Goal: Task Accomplishment & Management: Complete application form

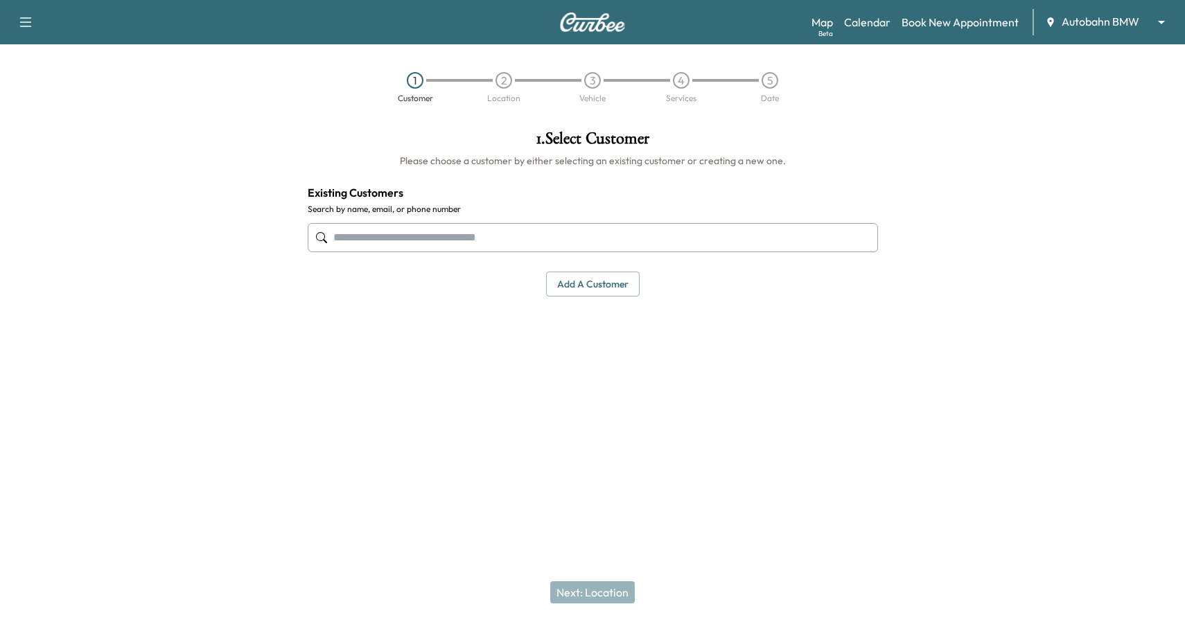
click at [962, 116] on div "1 Customer 2 Location 3 Vehicle 4 Services 5 Date" at bounding box center [592, 87] width 1185 height 64
click at [1121, 25] on body "Support Log Out Map Beta Calendar Book New Appointment Autobahn BMW ******** ​ …" at bounding box center [592, 310] width 1185 height 620
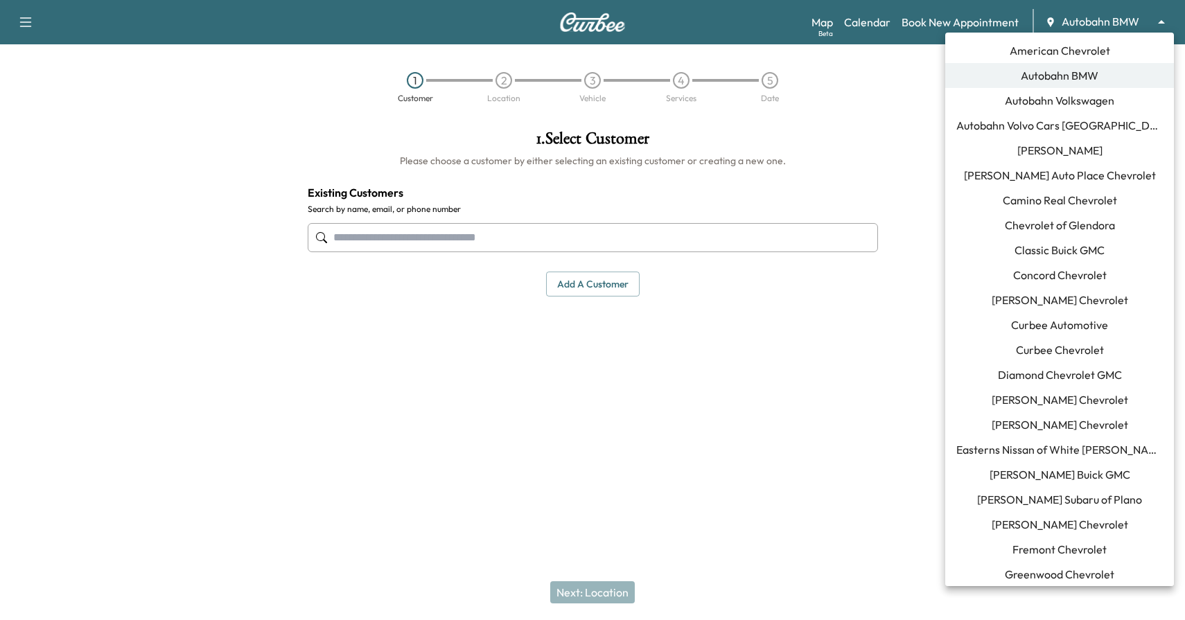
click at [1079, 330] on span "Curbee Automotive" at bounding box center [1059, 325] width 97 height 17
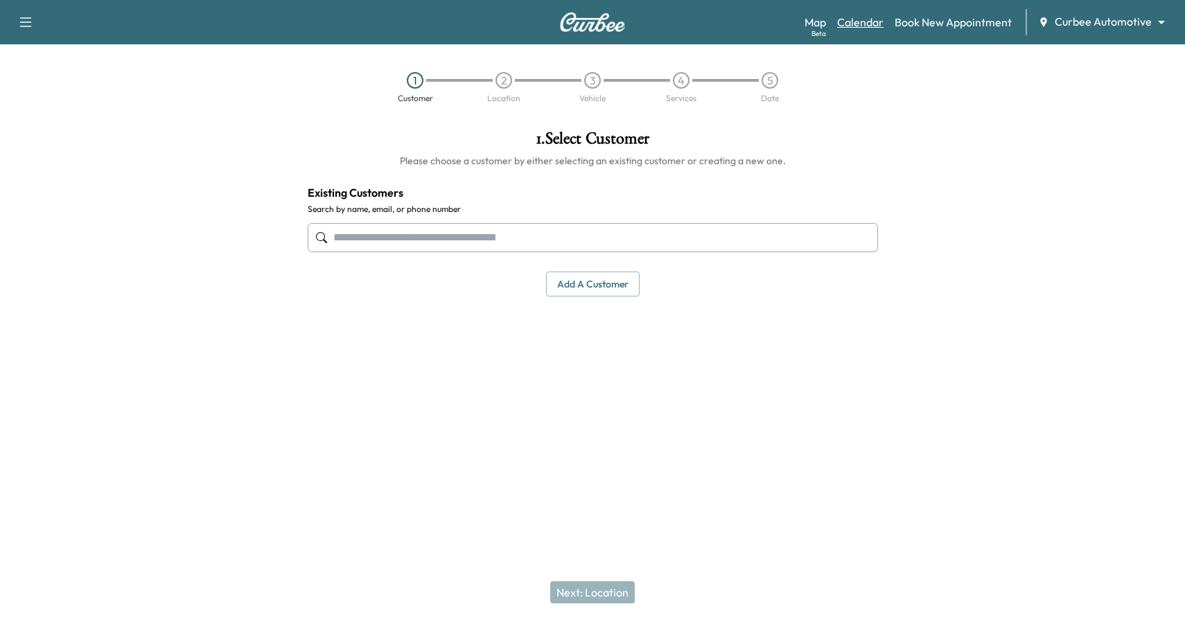
click at [867, 24] on link "Calendar" at bounding box center [860, 22] width 46 height 17
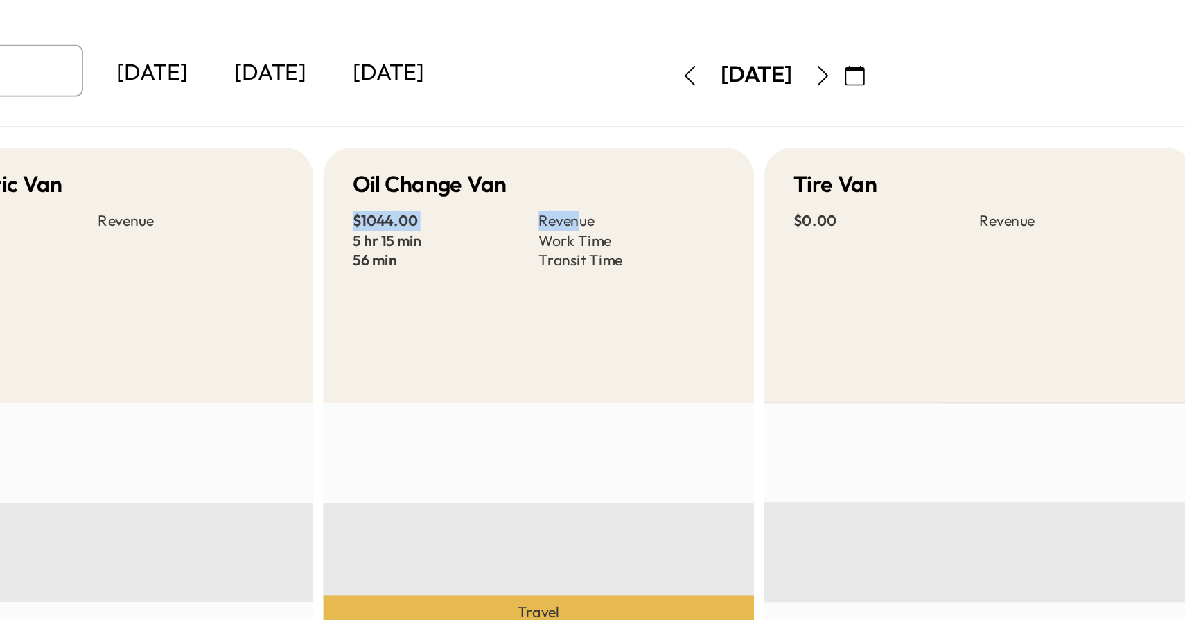
drag, startPoint x: 353, startPoint y: 222, endPoint x: 482, endPoint y: 220, distance: 128.2
click at [482, 220] on div "Oil Change Van $ 1044.00 Revenue 5 hr 15 min Work Time 56 min Transit Time" at bounding box center [460, 253] width 242 height 144
click at [491, 211] on div "Oil Change Van $ 1044.00 Revenue 5 hr 15 min Work Time 56 min Transit Time" at bounding box center [460, 253] width 242 height 144
drag, startPoint x: 351, startPoint y: 220, endPoint x: 437, endPoint y: 221, distance: 85.9
click at [431, 222] on div "Oil Change Van $ 1044.00 Revenue 5 hr 15 min Work Time 56 min Transit Time" at bounding box center [460, 253] width 242 height 144
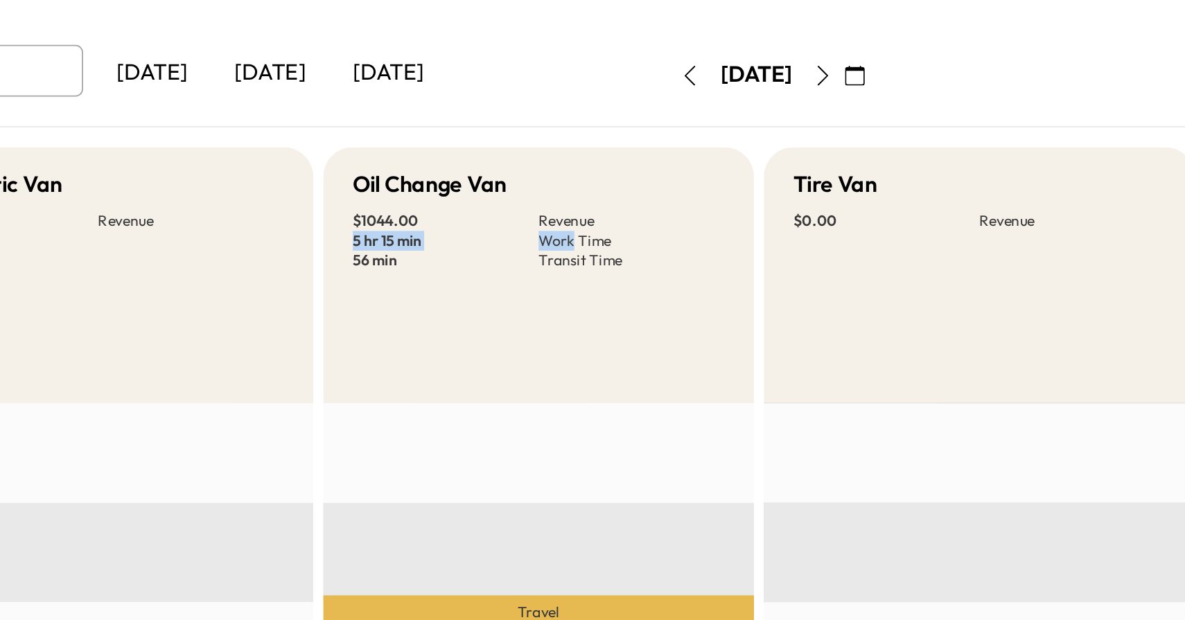
drag, startPoint x: 351, startPoint y: 236, endPoint x: 482, endPoint y: 236, distance: 130.3
click at [481, 236] on div "Oil Change Van $ 1044.00 Revenue 5 hr 15 min Work Time 56 min Transit Time" at bounding box center [460, 253] width 242 height 144
drag, startPoint x: 352, startPoint y: 245, endPoint x: 482, endPoint y: 246, distance: 129.6
click at [481, 247] on div "Oil Change Van $ 1044.00 Revenue 5 hr 15 min Work Time 56 min Transit Time" at bounding box center [460, 253] width 242 height 144
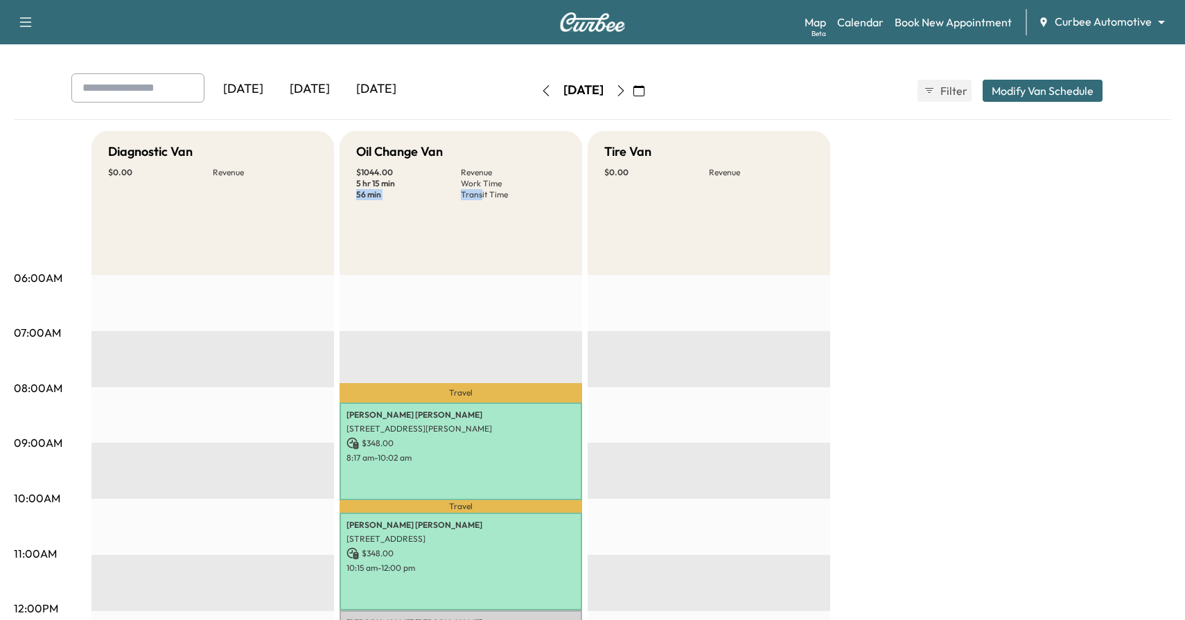
scroll to position [49, 0]
click at [626, 92] on icon "button" at bounding box center [620, 91] width 11 height 11
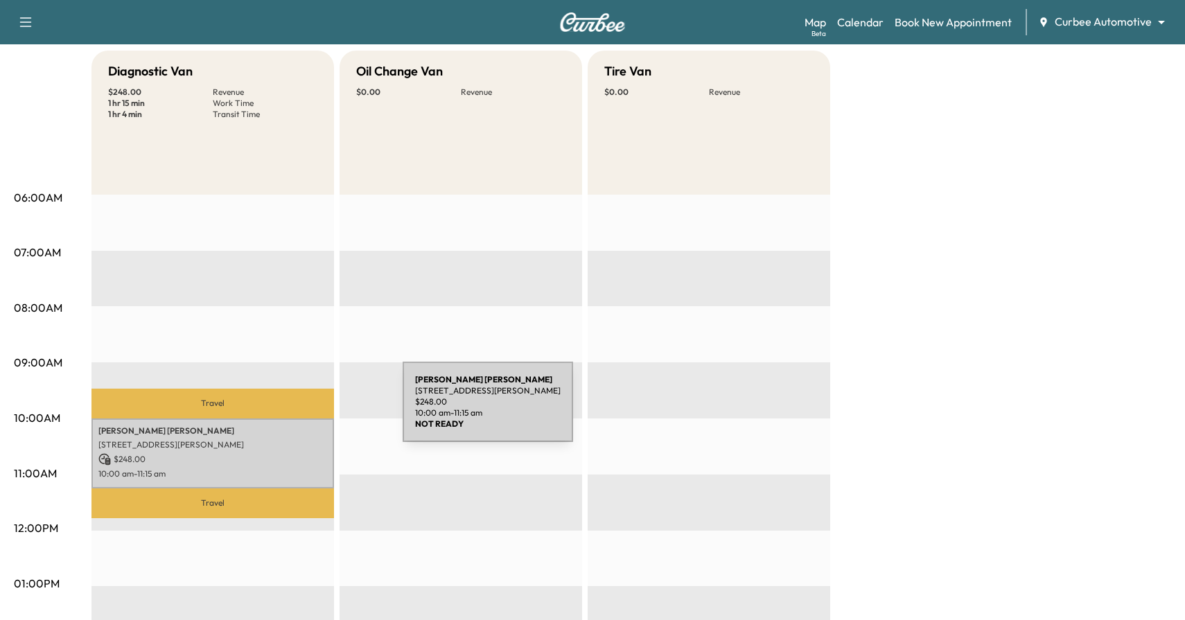
scroll to position [123, 0]
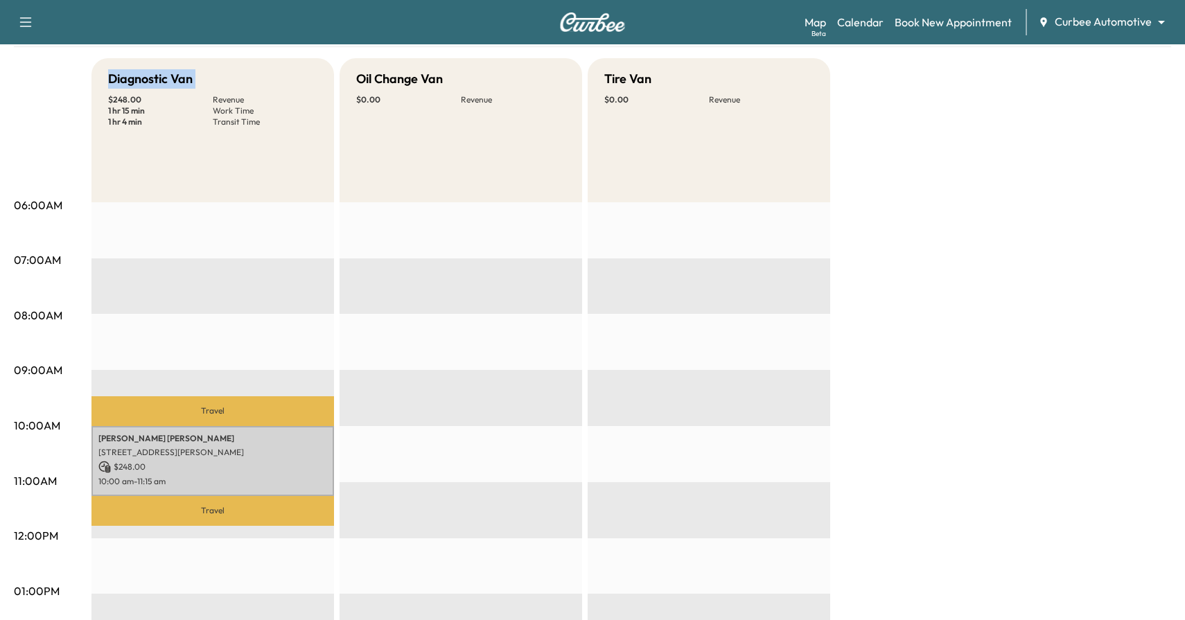
drag, startPoint x: 107, startPoint y: 77, endPoint x: 201, endPoint y: 91, distance: 95.2
click at [201, 91] on div "Diagnostic Van $ 248.00 Revenue 1 hr 15 min Work Time 1 hr 4 min Transit Time" at bounding box center [212, 130] width 242 height 144
drag, startPoint x: 443, startPoint y: 103, endPoint x: 466, endPoint y: 116, distance: 26.1
click at [466, 116] on div "Oil Change Van $ 0.00 Revenue" at bounding box center [460, 130] width 242 height 144
click at [932, 14] on link "Book New Appointment" at bounding box center [952, 22] width 117 height 17
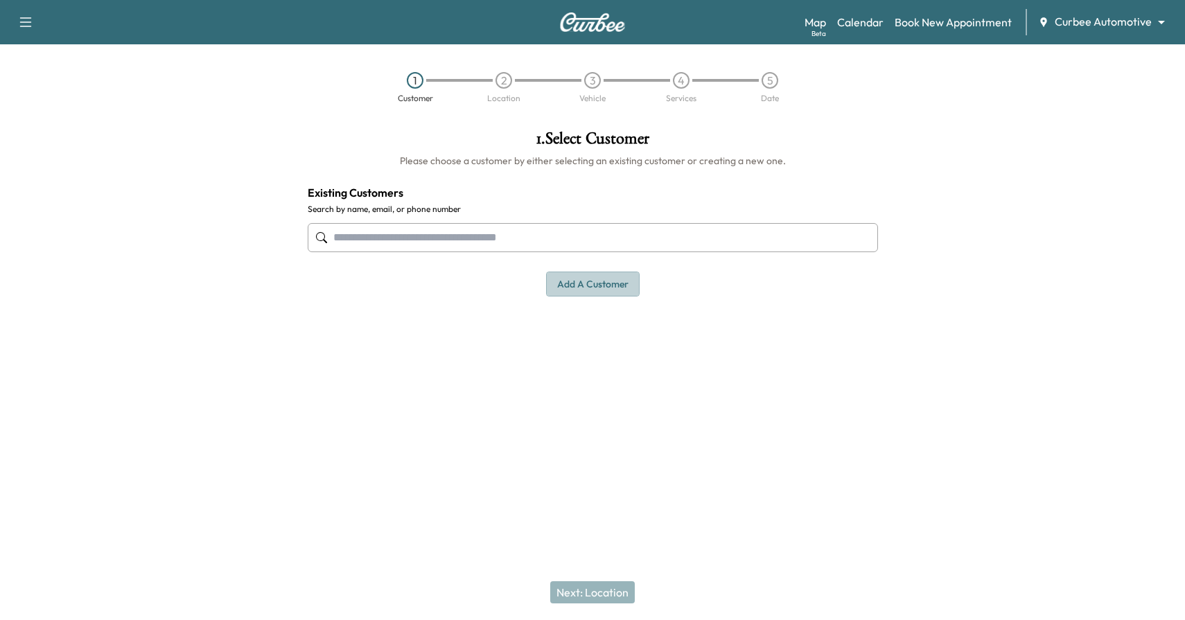
click at [629, 278] on button "Add a customer" at bounding box center [593, 285] width 94 height 26
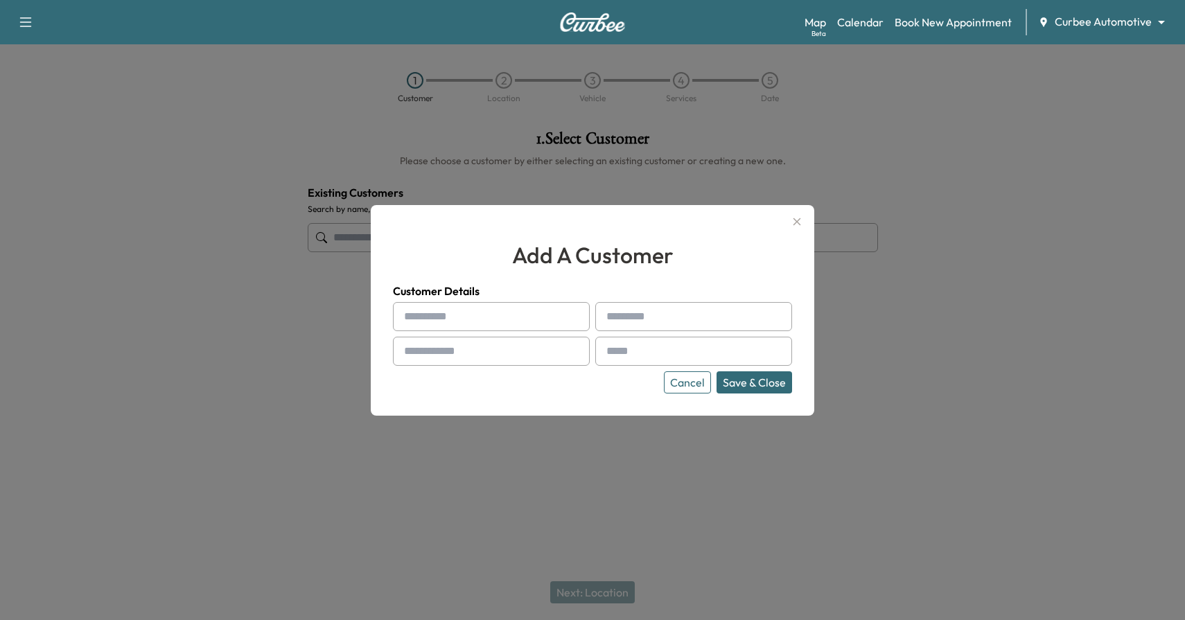
click at [503, 323] on input "text" at bounding box center [491, 316] width 197 height 29
type input "****"
type input "*******"
type input "**********"
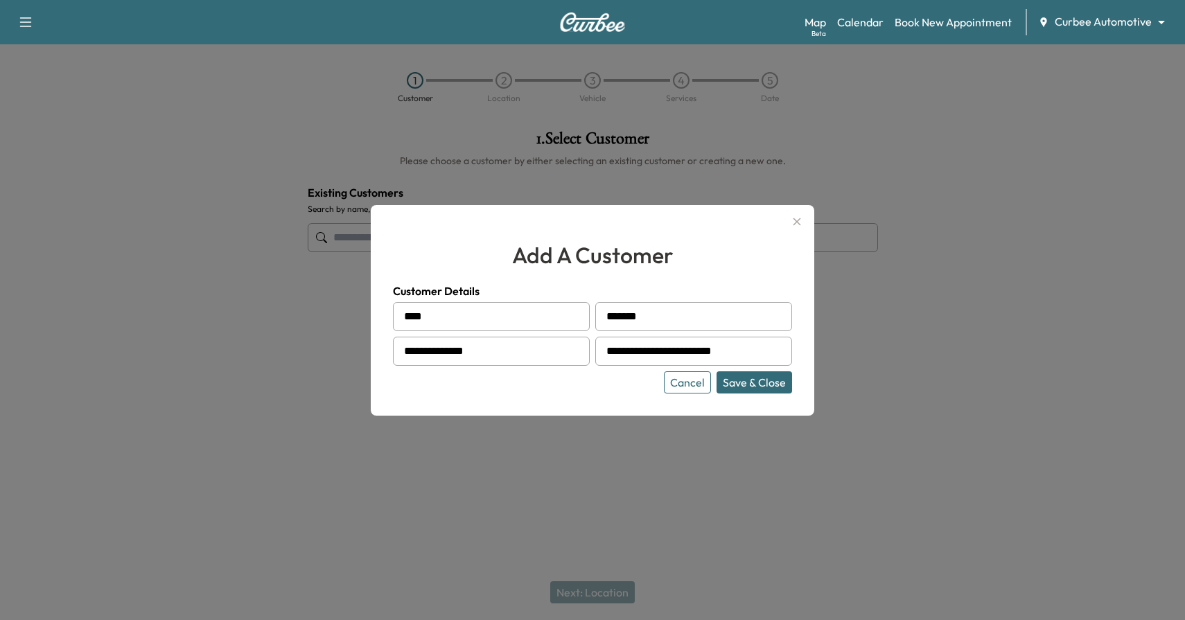
click at [741, 380] on button "Save & Close" at bounding box center [754, 382] width 76 height 22
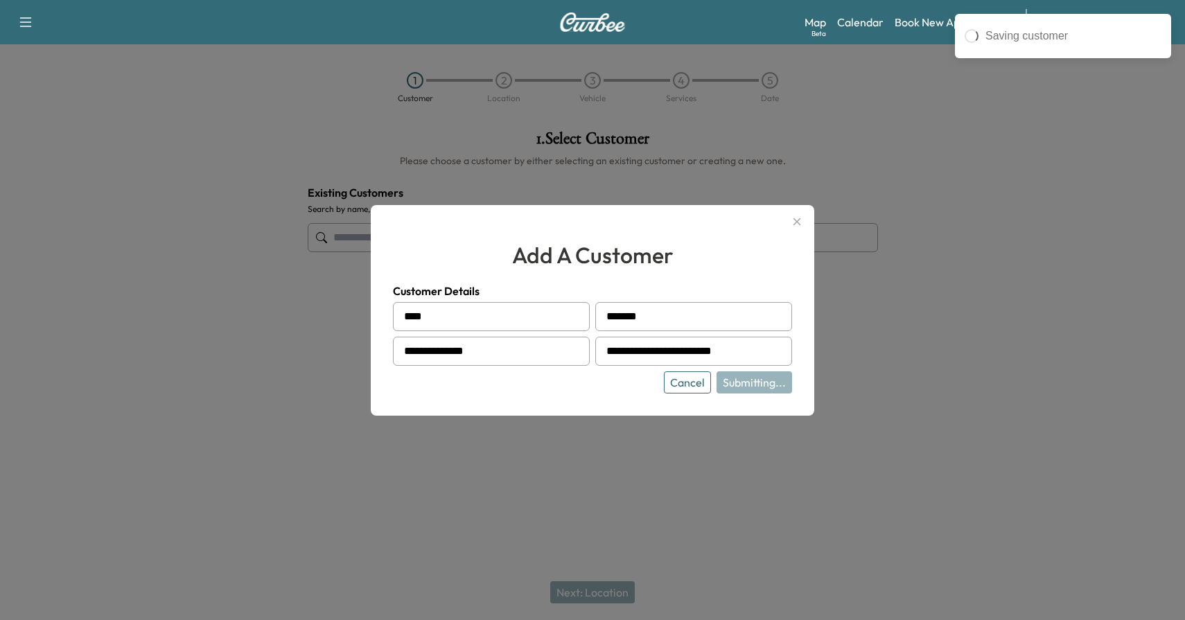
type input "**********"
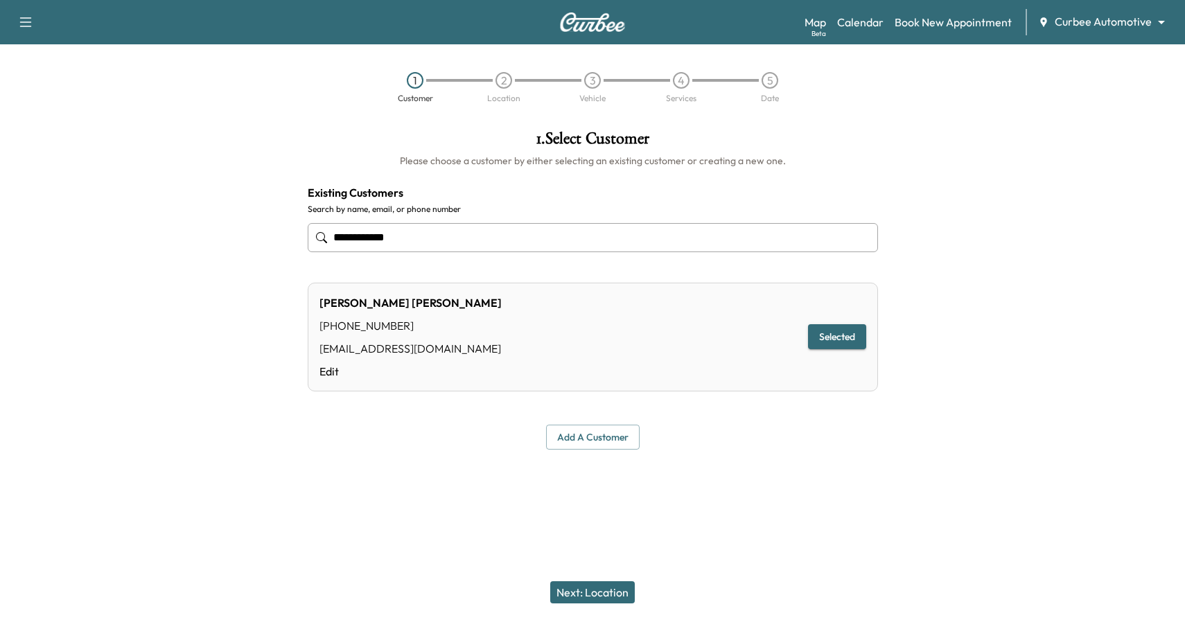
click at [604, 592] on button "Next: Location" at bounding box center [592, 592] width 85 height 22
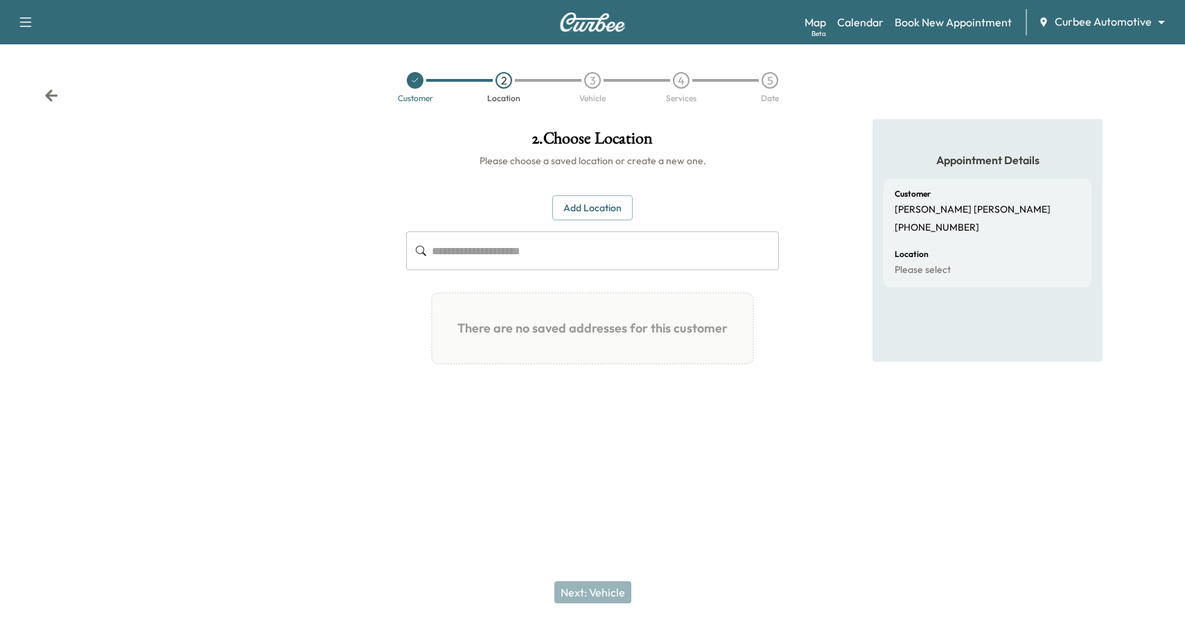
click at [552, 250] on input "text" at bounding box center [605, 250] width 347 height 39
click at [591, 209] on button "Add Location" at bounding box center [592, 208] width 80 height 26
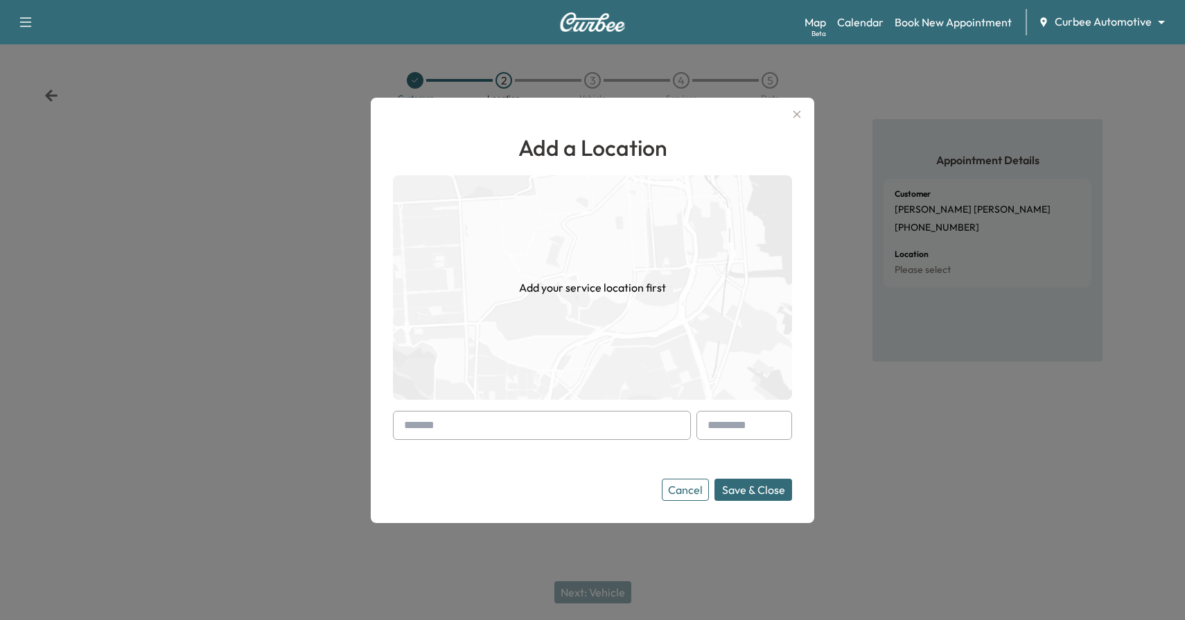
click at [576, 424] on input "text" at bounding box center [542, 425] width 298 height 29
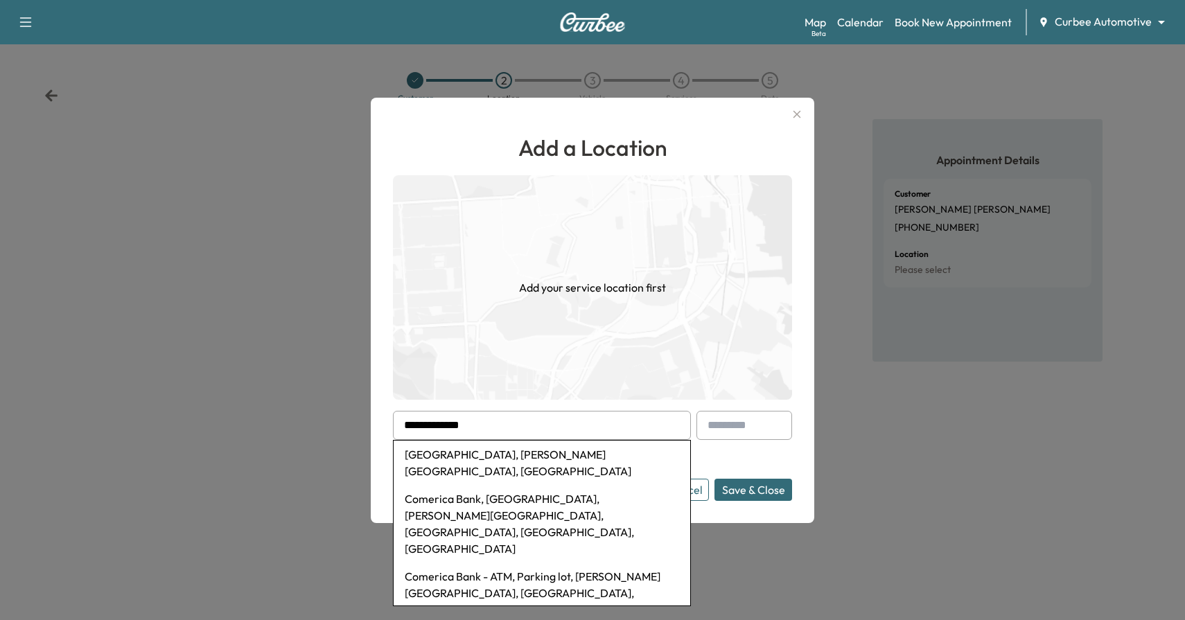
click at [574, 459] on li "[GEOGRAPHIC_DATA], [PERSON_NAME][GEOGRAPHIC_DATA], [GEOGRAPHIC_DATA]" at bounding box center [542, 463] width 297 height 44
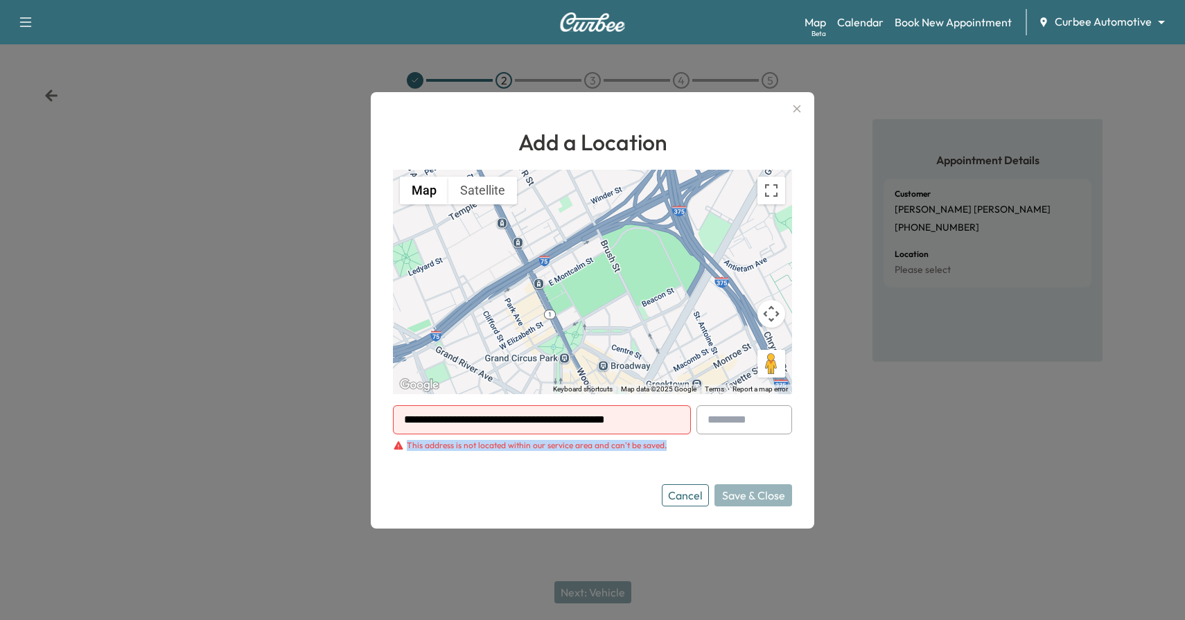
drag, startPoint x: 407, startPoint y: 448, endPoint x: 673, endPoint y: 441, distance: 266.8
click at [673, 441] on div "This address is not located within our service area and can't be saved." at bounding box center [592, 445] width 399 height 11
click at [681, 455] on form "**********" at bounding box center [592, 455] width 399 height 101
click at [627, 423] on input "**********" at bounding box center [542, 419] width 298 height 29
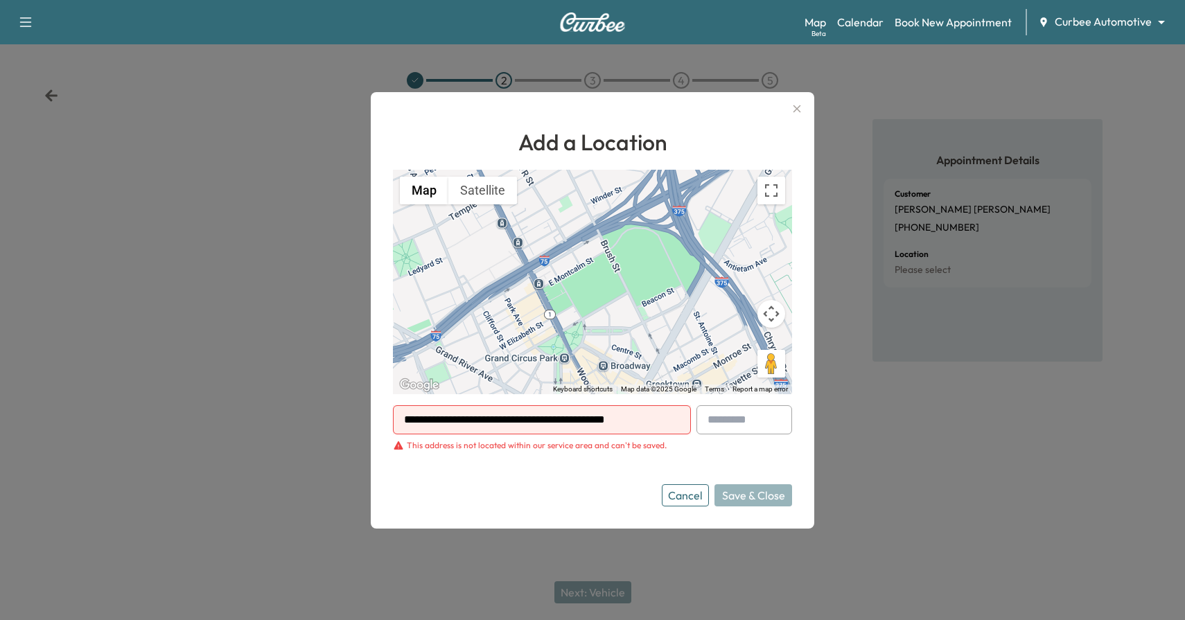
click at [627, 423] on input "**********" at bounding box center [542, 419] width 298 height 29
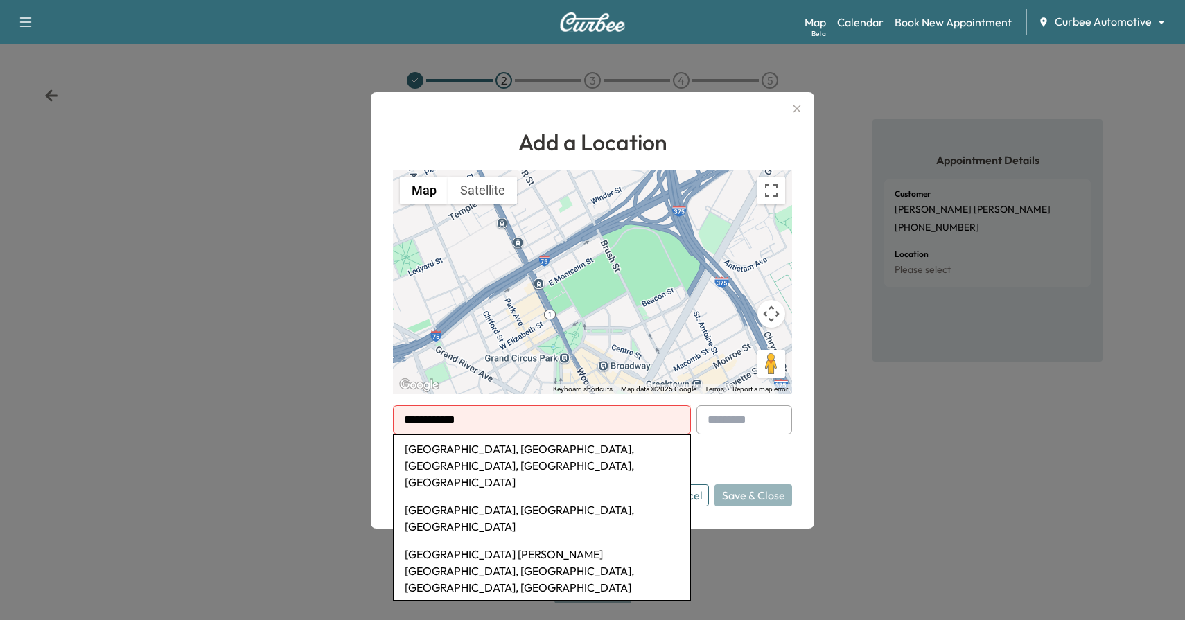
click at [608, 450] on li "[GEOGRAPHIC_DATA], [GEOGRAPHIC_DATA], [GEOGRAPHIC_DATA], [GEOGRAPHIC_DATA], [GE…" at bounding box center [542, 465] width 297 height 61
type input "**********"
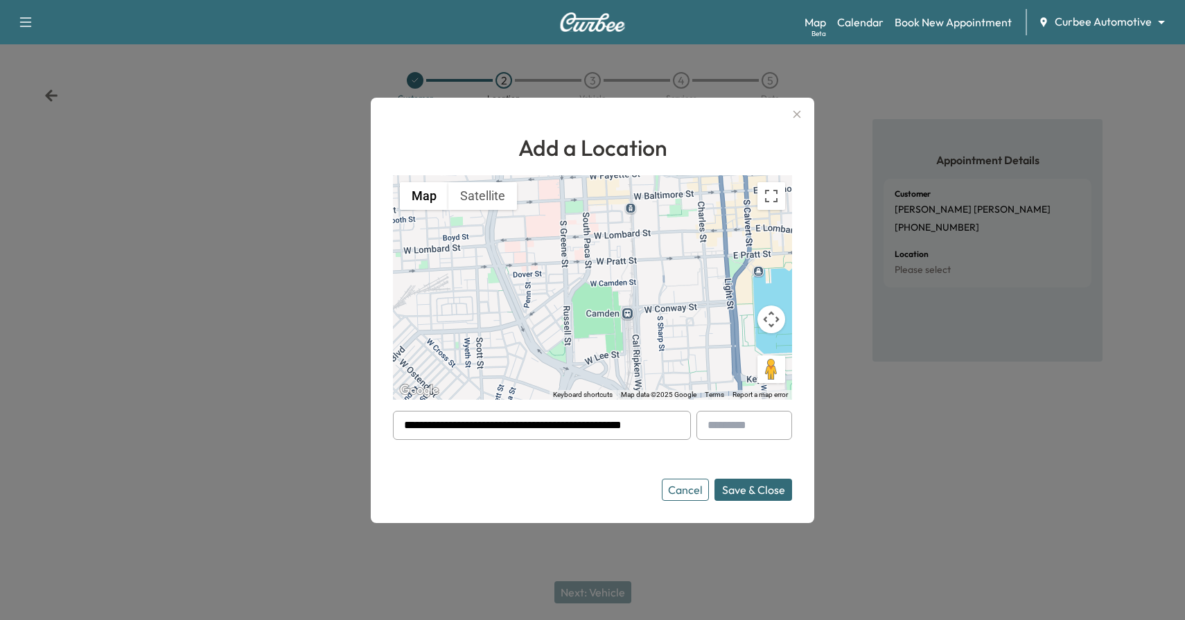
click at [743, 487] on button "Save & Close" at bounding box center [753, 490] width 78 height 22
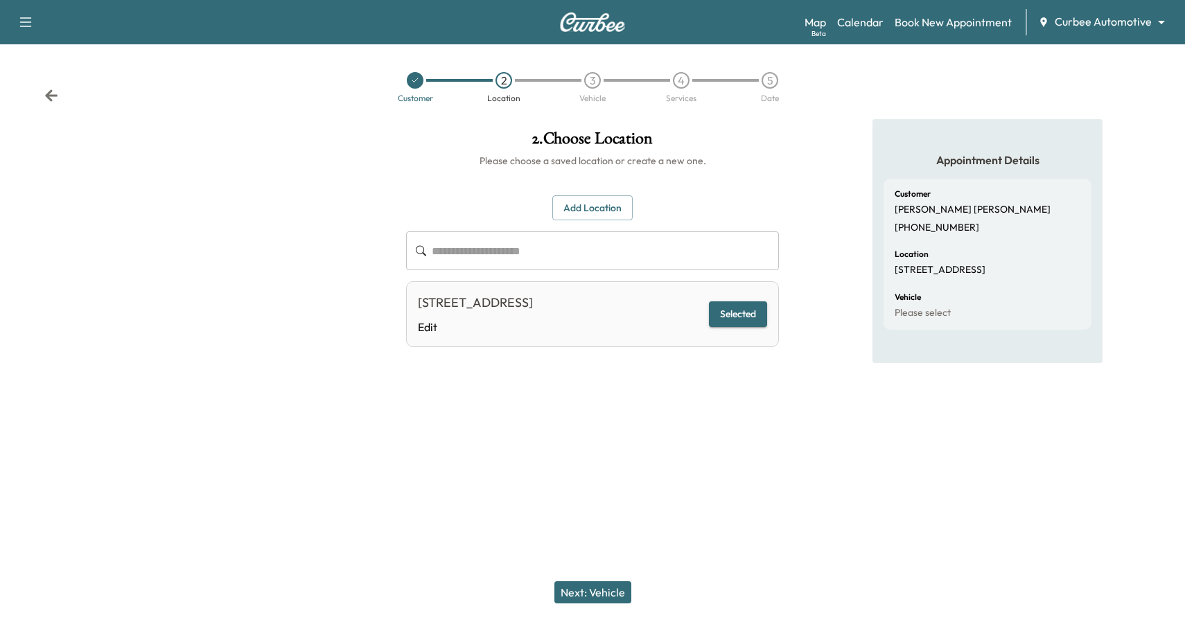
click at [617, 588] on button "Next: Vehicle" at bounding box center [592, 592] width 77 height 22
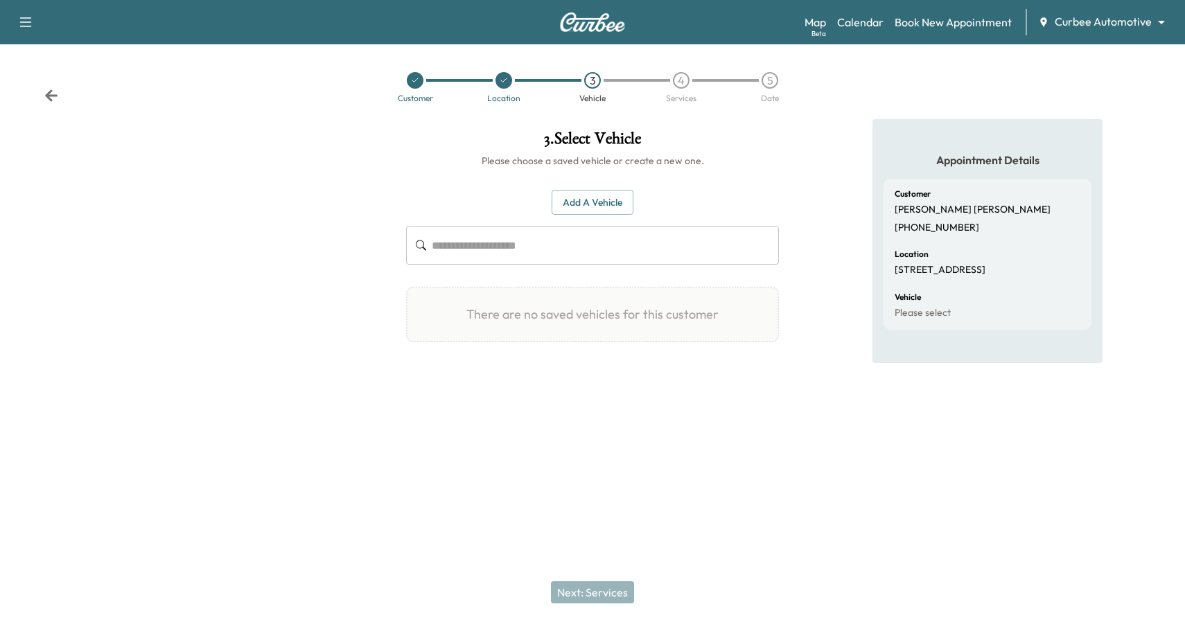
click at [587, 214] on button "Add a Vehicle" at bounding box center [593, 203] width 82 height 26
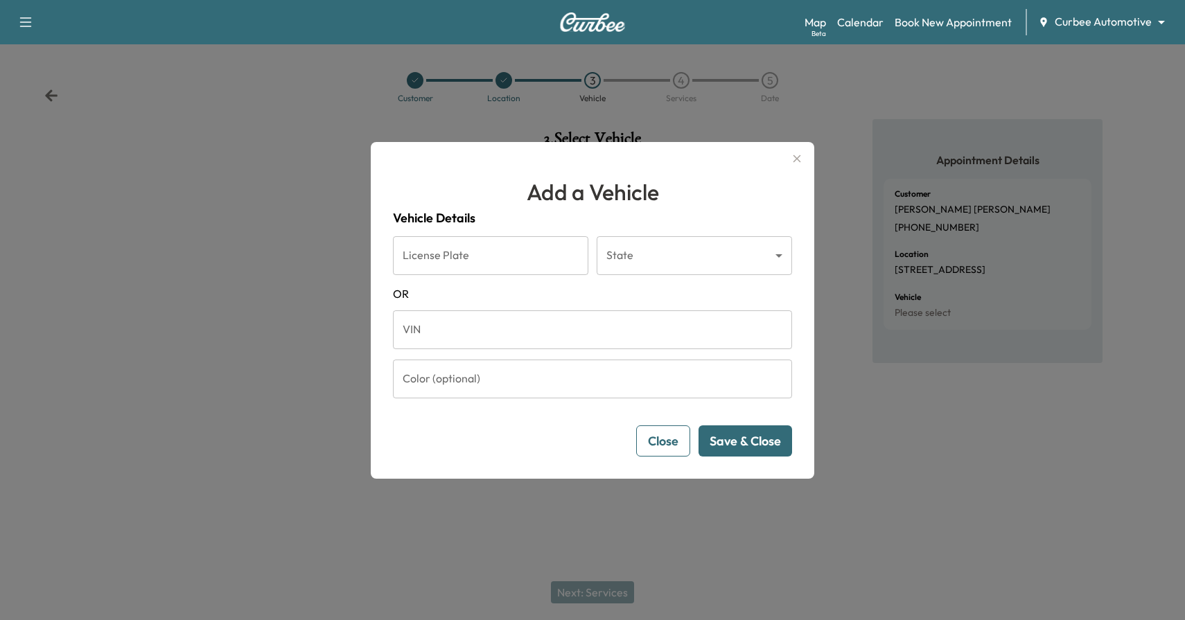
click at [487, 263] on input "License Plate" at bounding box center [490, 255] width 195 height 39
type input "*******"
click at [491, 245] on input "*******" at bounding box center [490, 255] width 195 height 39
click at [696, 273] on body "Support Log Out Map Beta Calendar Book New Appointment Curbee Automotive ******…" at bounding box center [592, 310] width 1185 height 620
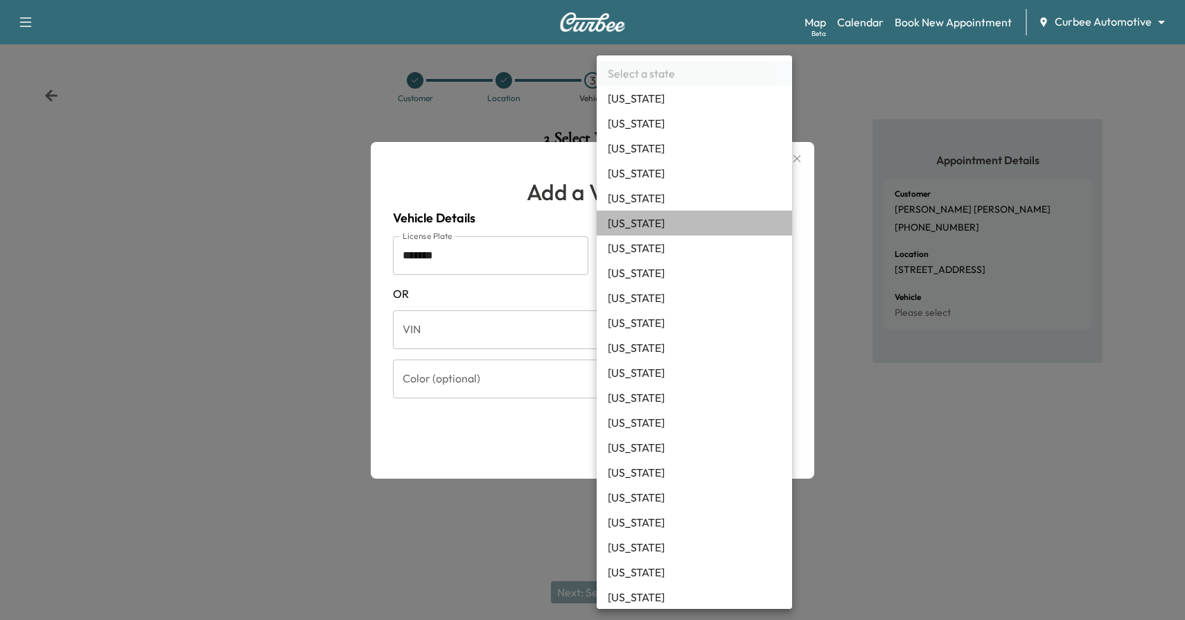
click at [658, 219] on li "[US_STATE]" at bounding box center [694, 223] width 195 height 25
type input "**"
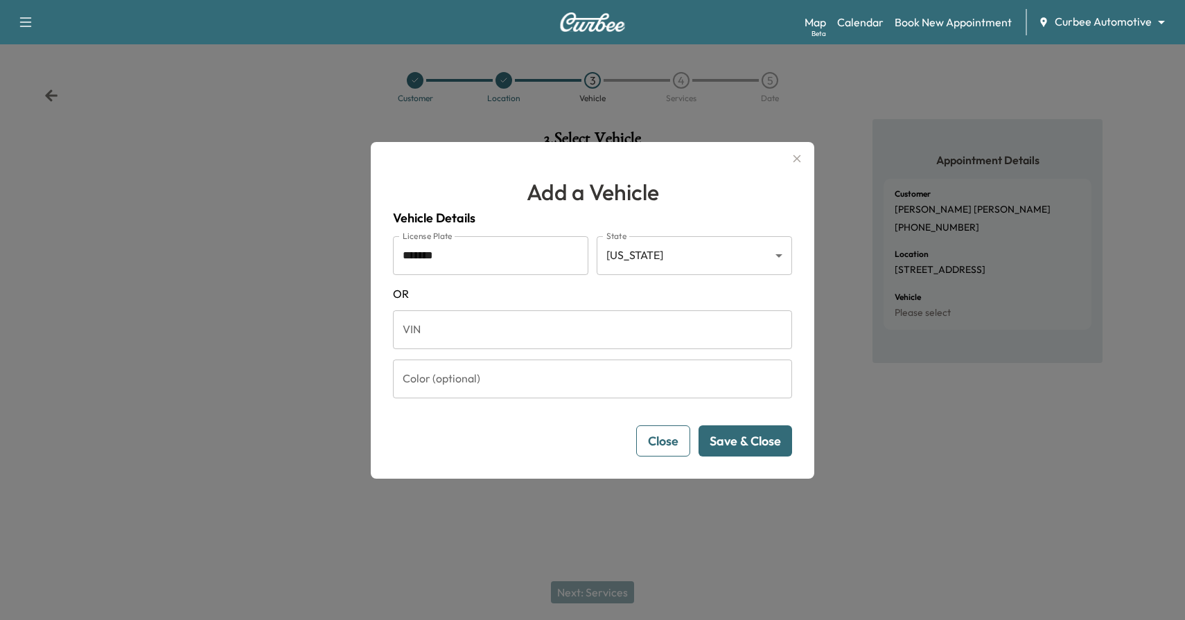
click at [748, 435] on button "Save & Close" at bounding box center [745, 440] width 94 height 31
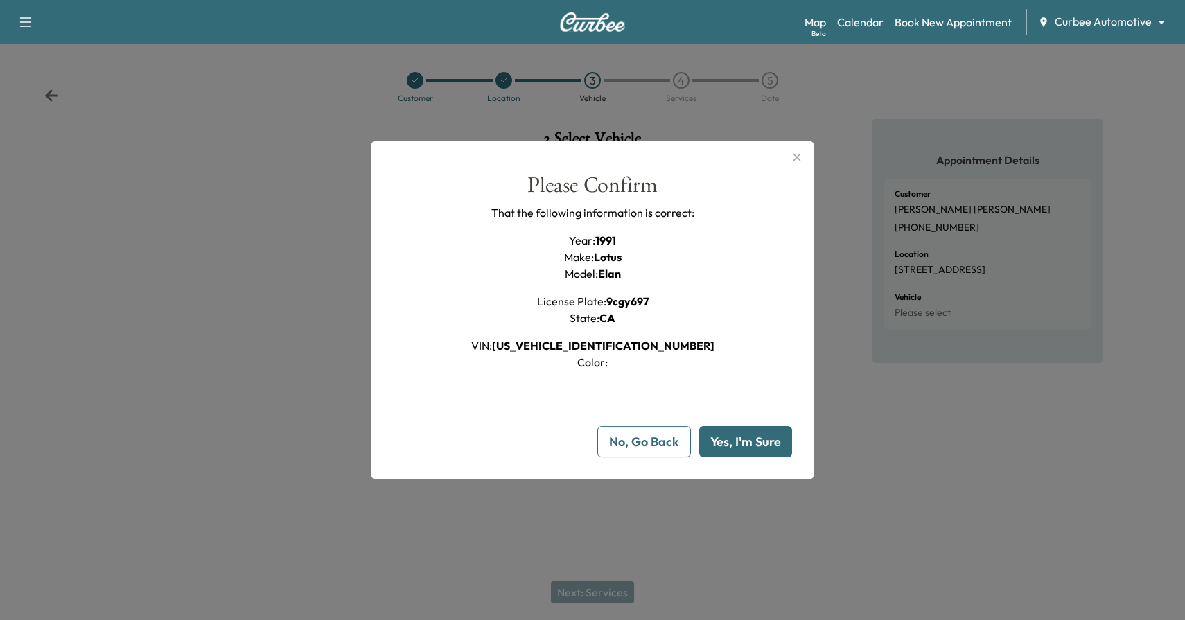
click at [745, 438] on button "Yes, I'm Sure" at bounding box center [745, 441] width 93 height 31
type input "**"
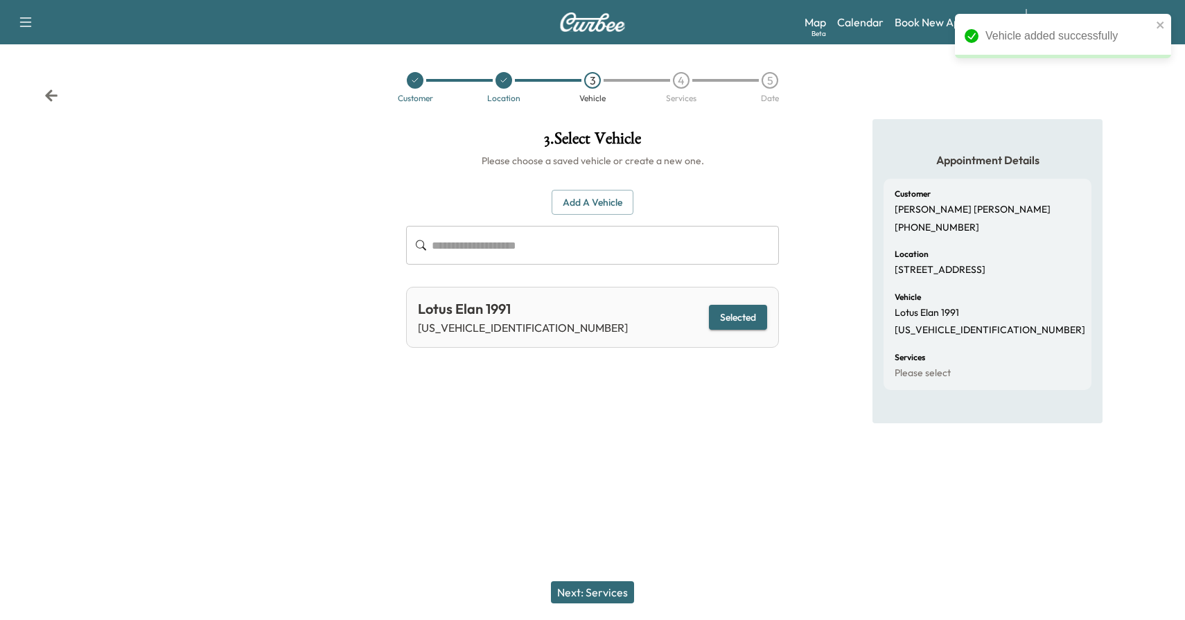
click at [597, 592] on button "Next: Services" at bounding box center [592, 592] width 83 height 22
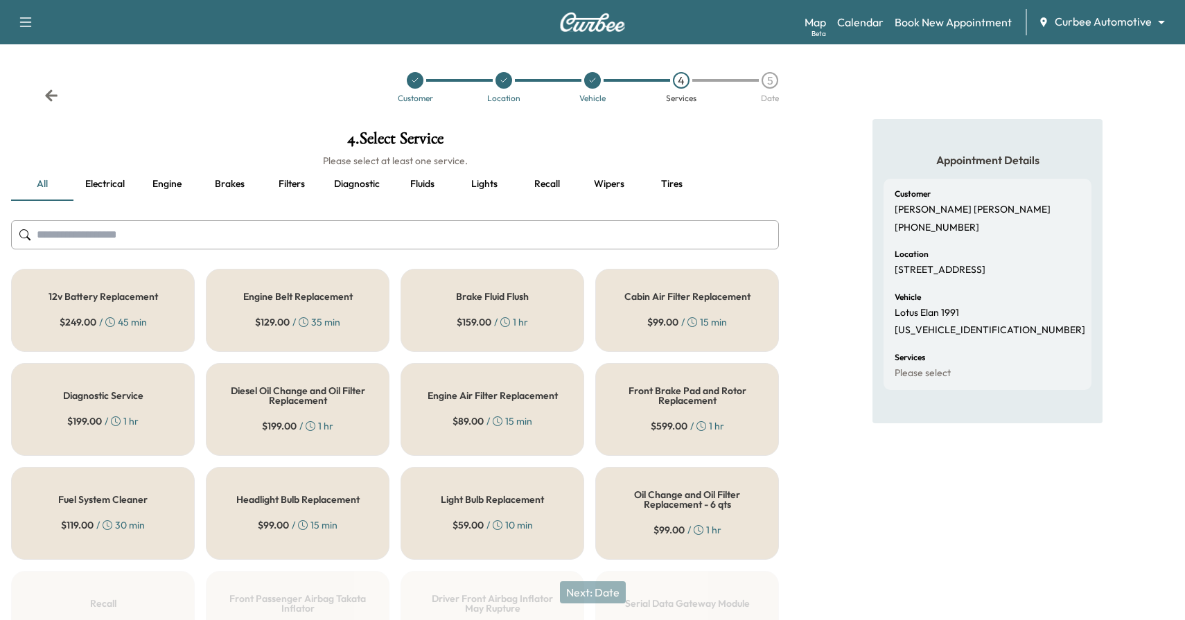
click at [417, 182] on button "Fluids" at bounding box center [422, 184] width 62 height 33
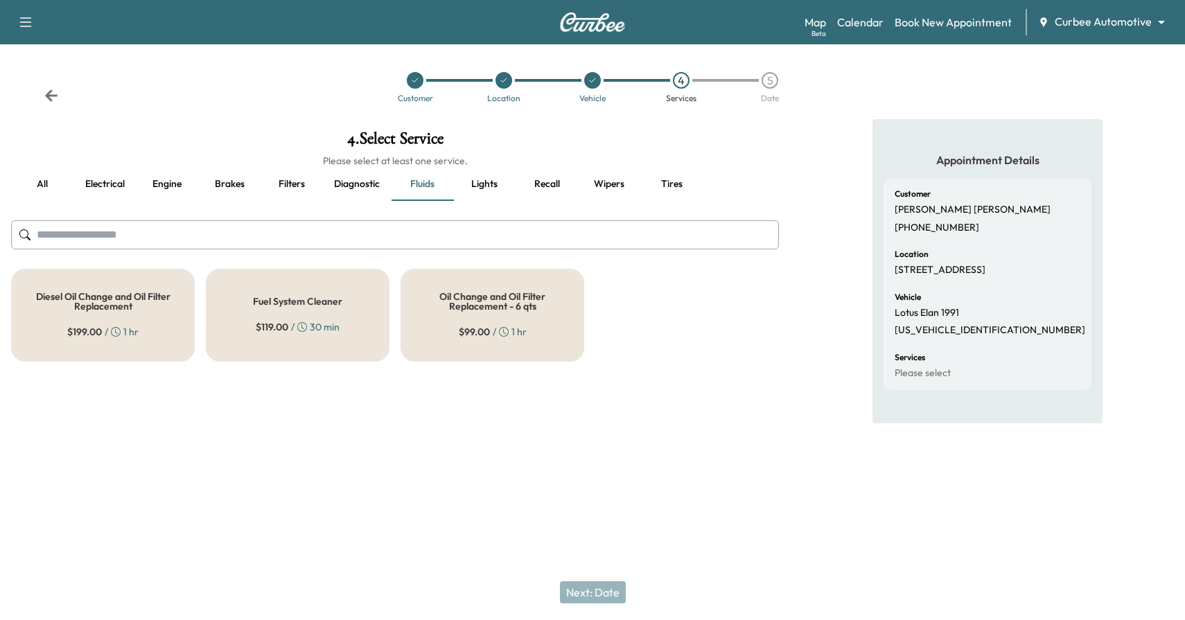
click at [486, 287] on div "Oil Change and Oil Filter Replacement - 6 qts $ 99.00 / 1 hr" at bounding box center [492, 315] width 184 height 93
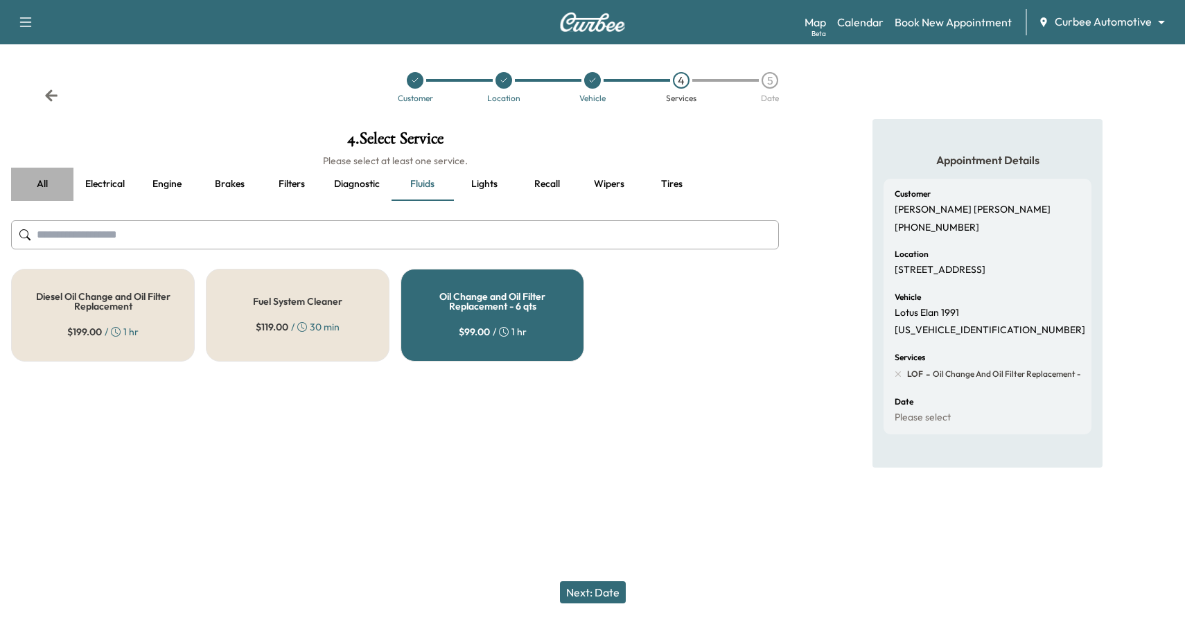
click at [46, 184] on button "all" at bounding box center [42, 184] width 62 height 33
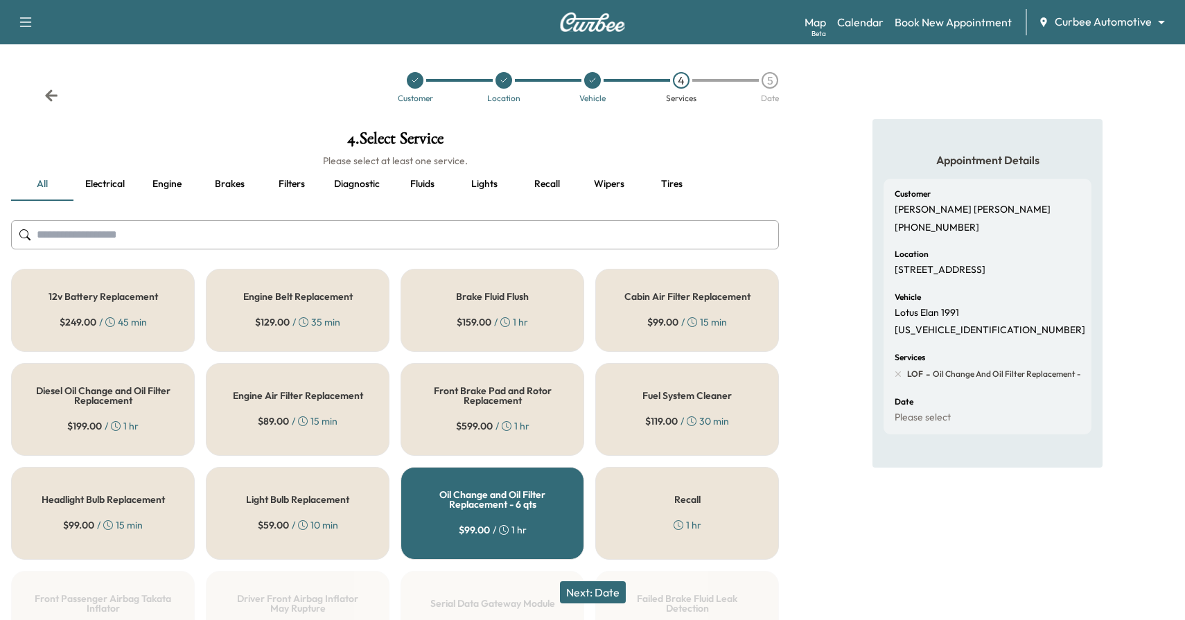
click at [322, 514] on div "Light Bulb Replacement $ 59.00 / 10 min" at bounding box center [298, 513] width 184 height 93
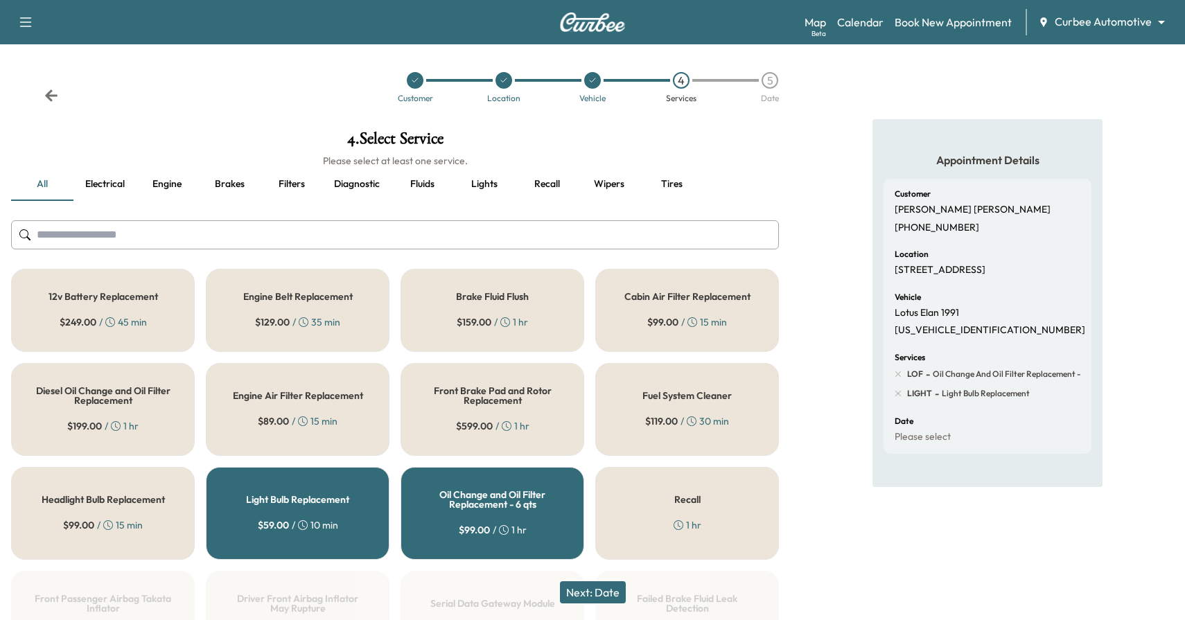
click at [582, 590] on button "Next: Date" at bounding box center [593, 592] width 66 height 22
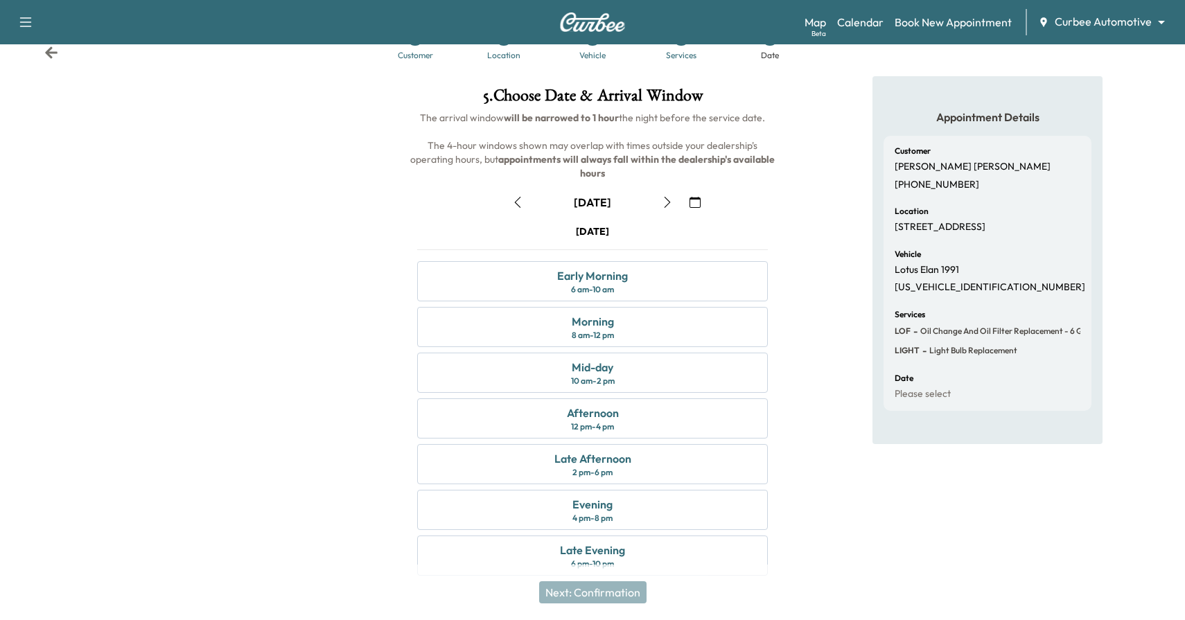
scroll to position [45, 0]
click at [603, 357] on div "Mid-day" at bounding box center [593, 365] width 42 height 17
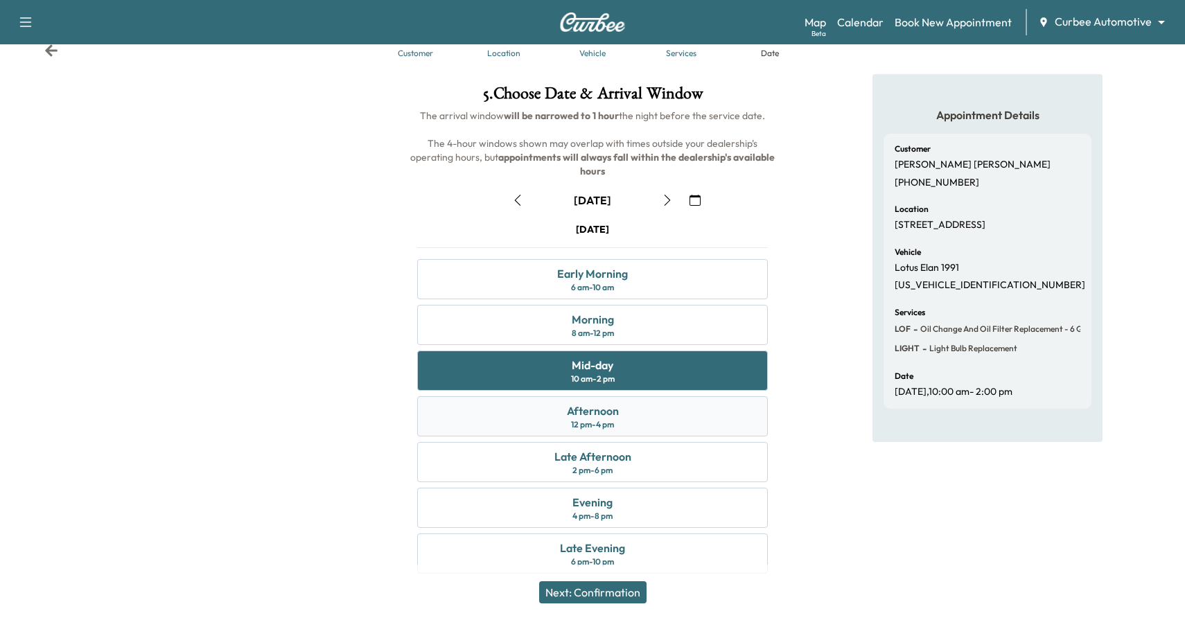
click at [631, 398] on div "Afternoon 12 pm - 4 pm" at bounding box center [592, 416] width 351 height 40
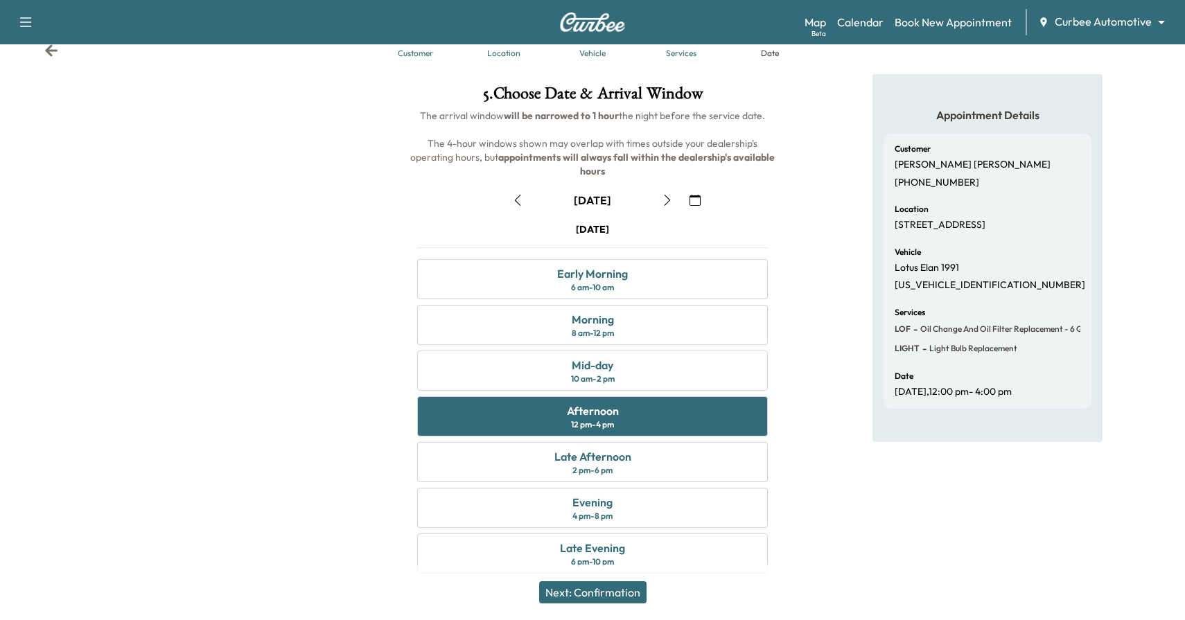
click at [607, 582] on button "Next: Confirmation" at bounding box center [592, 592] width 107 height 22
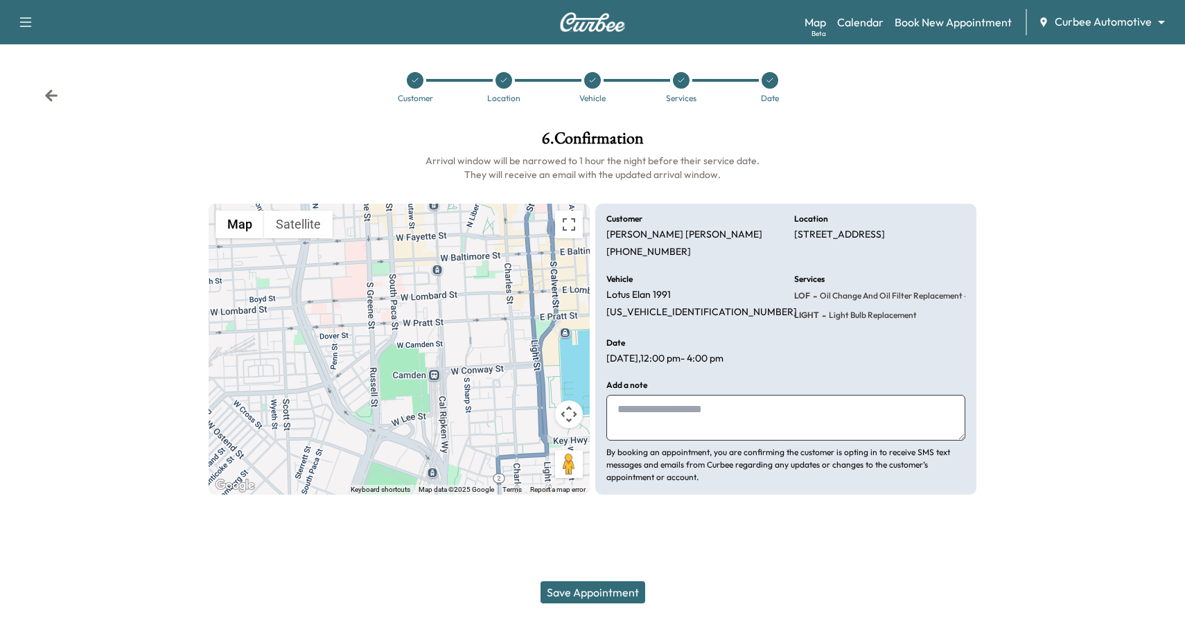
click at [729, 410] on textarea at bounding box center [785, 418] width 359 height 46
type textarea "**********"
click at [613, 593] on button "Save Appointment" at bounding box center [592, 592] width 105 height 22
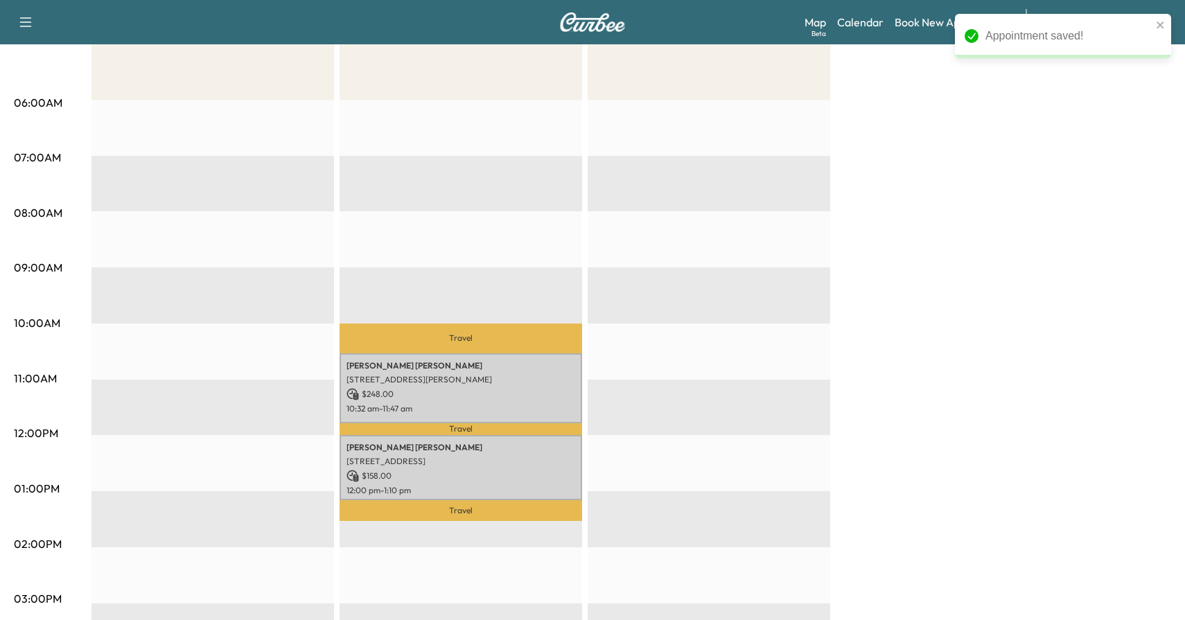
scroll to position [232, 0]
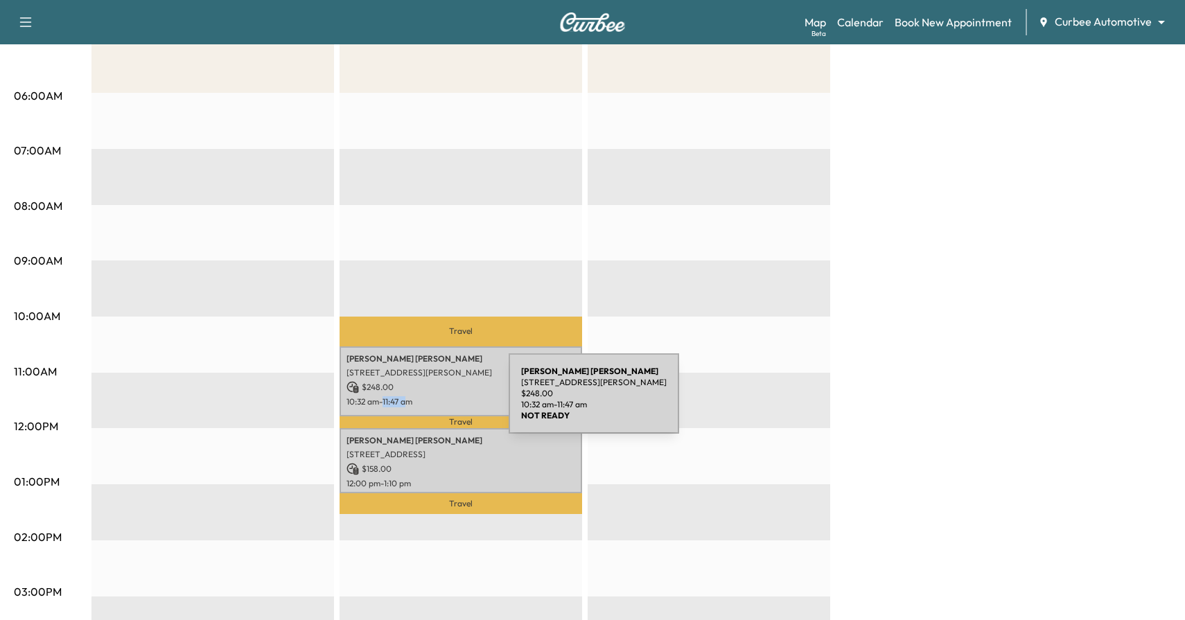
drag, startPoint x: 410, startPoint y: 402, endPoint x: 386, endPoint y: 405, distance: 24.4
click at [386, 405] on p "10:32 am - 11:47 am" at bounding box center [460, 401] width 229 height 11
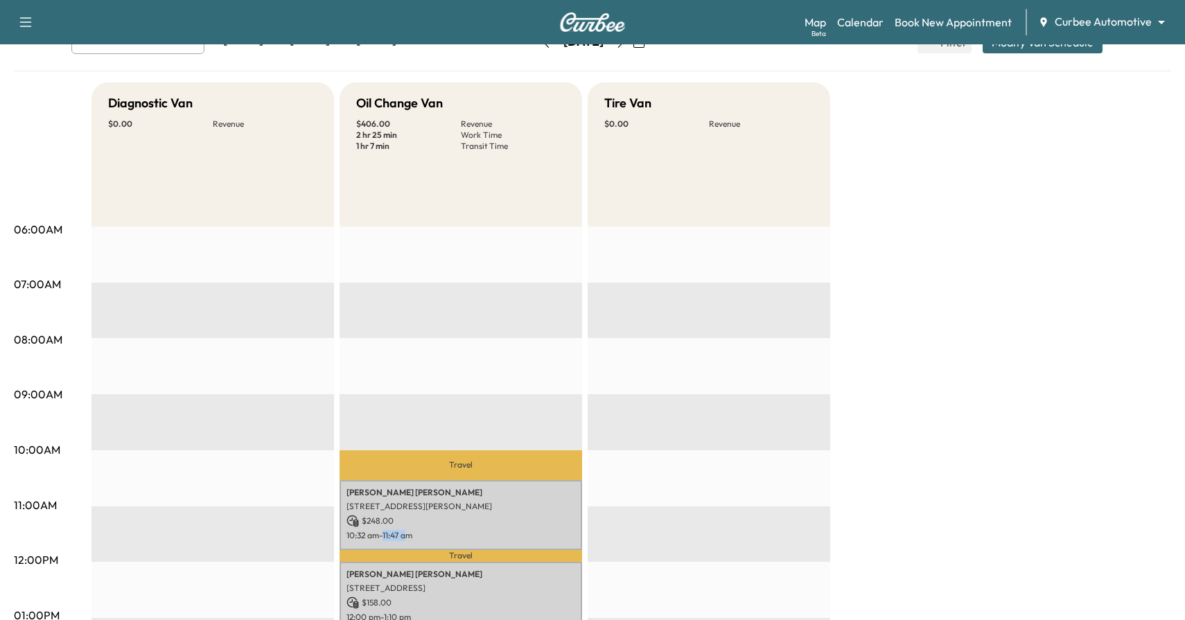
scroll to position [82, 0]
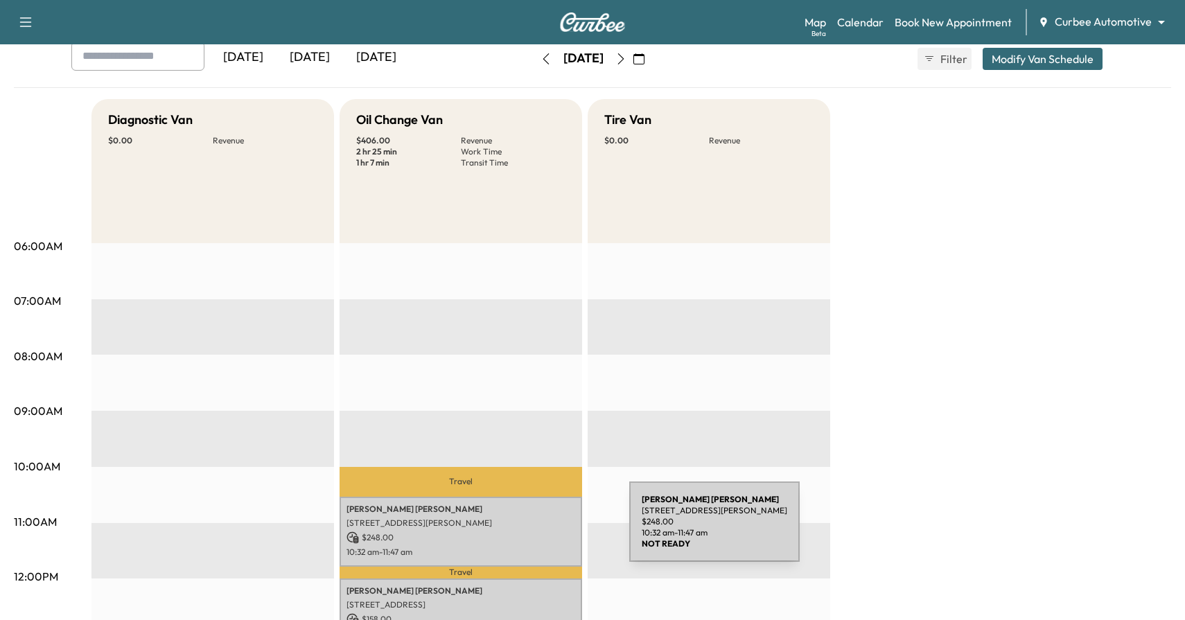
click at [525, 530] on div "[PERSON_NAME] [STREET_ADDRESS][PERSON_NAME] $ 248.00 10:32 am - 11:47 am" at bounding box center [460, 532] width 242 height 70
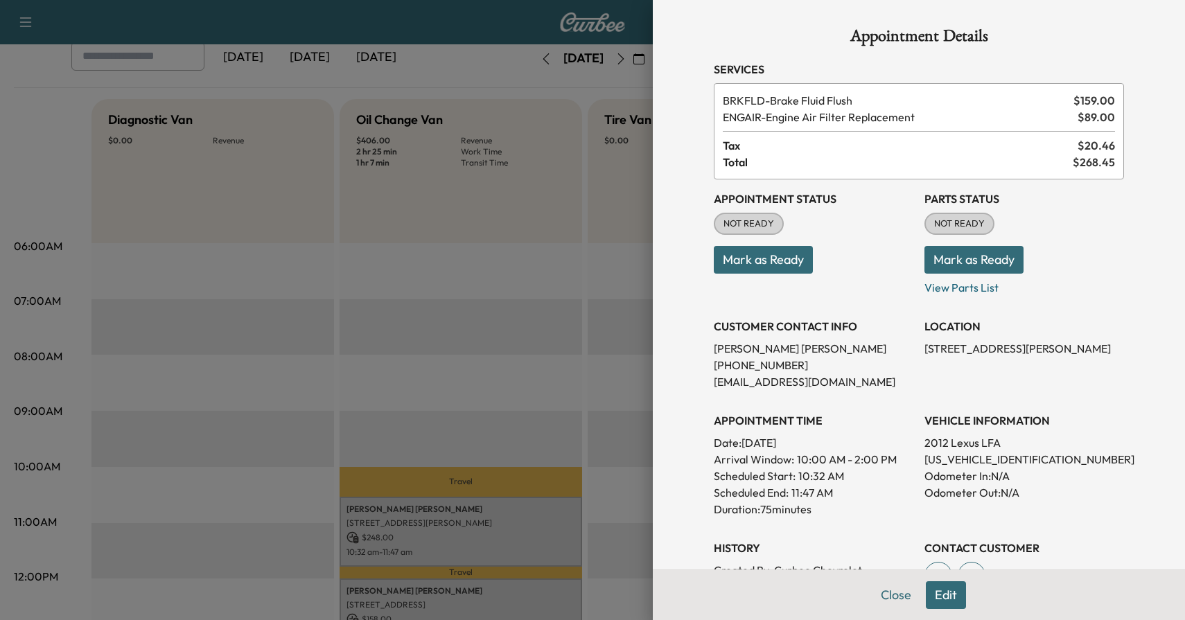
click at [569, 305] on div at bounding box center [592, 310] width 1185 height 620
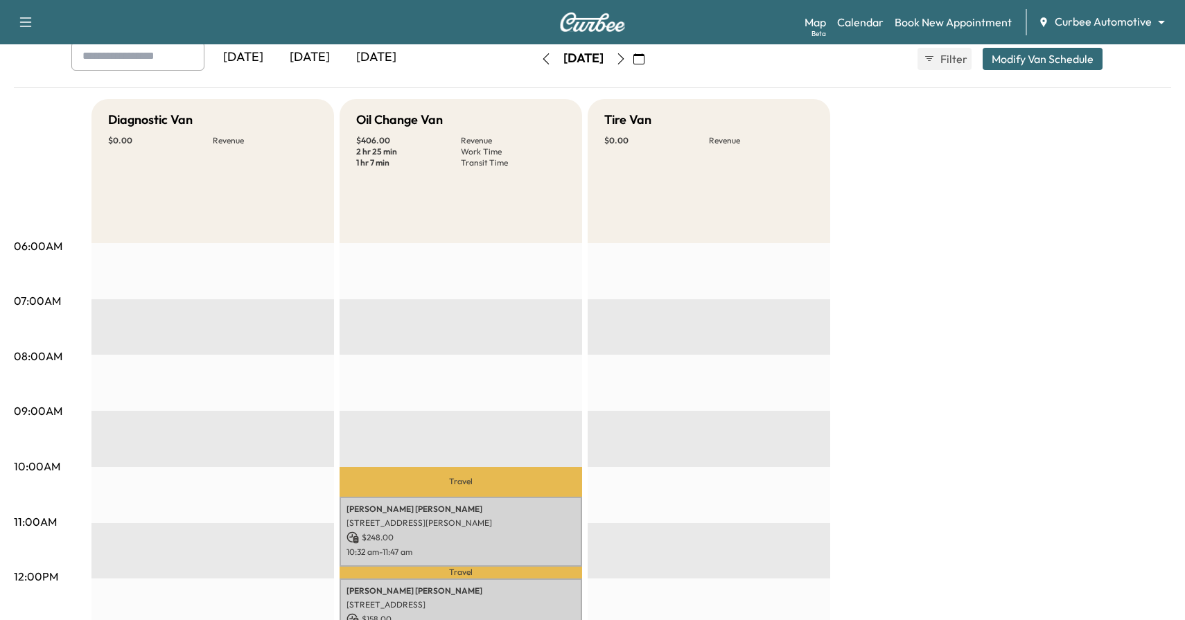
click at [540, 59] on icon "button" at bounding box center [545, 58] width 11 height 11
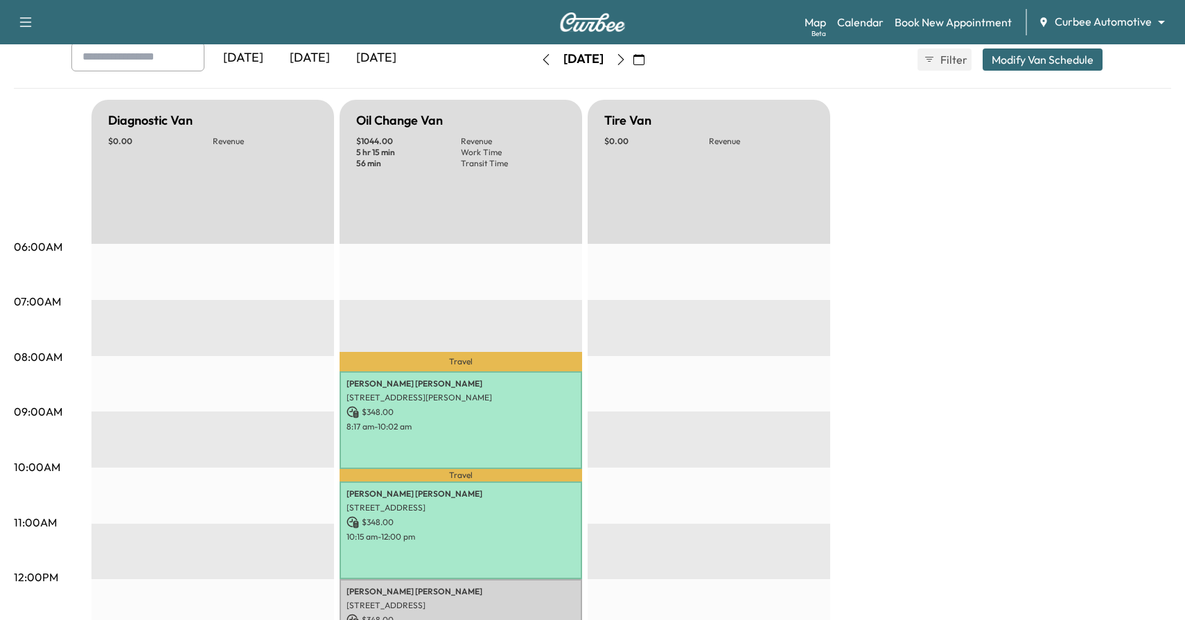
scroll to position [202, 0]
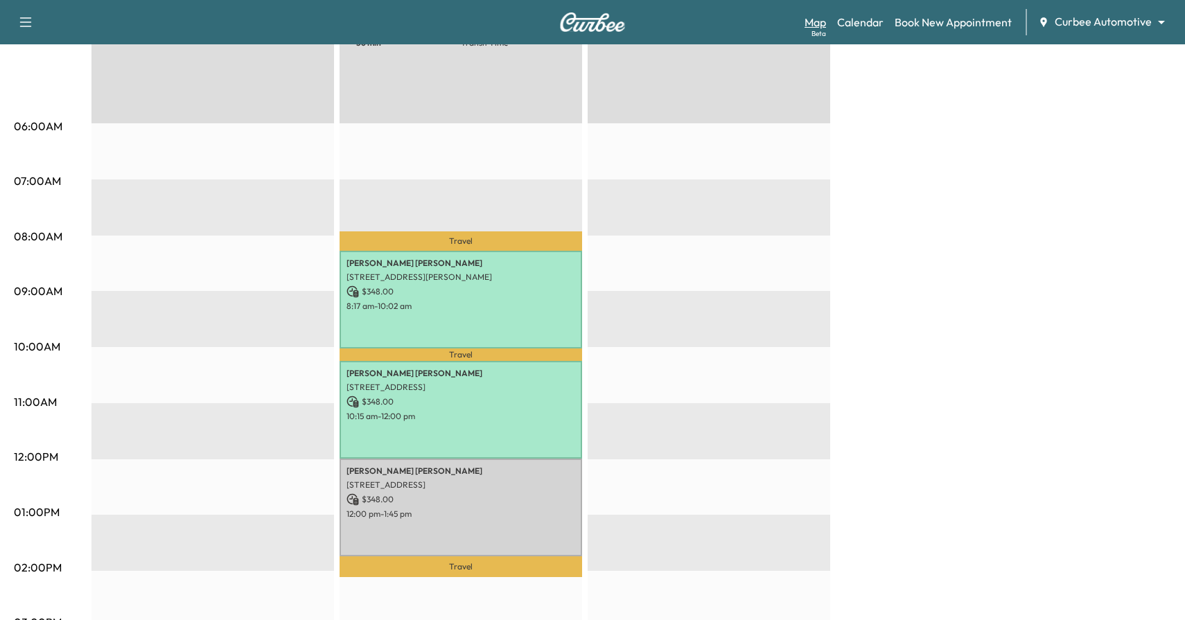
click at [820, 20] on link "Map Beta" at bounding box center [814, 22] width 21 height 17
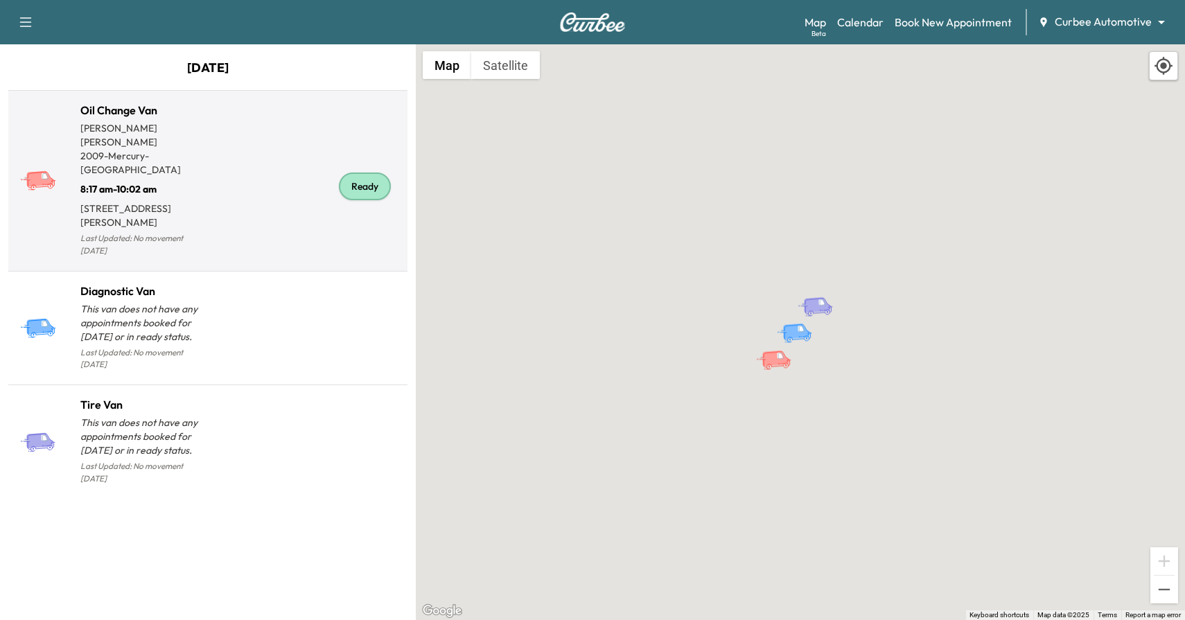
click at [257, 200] on div "Ready" at bounding box center [305, 186] width 194 height 147
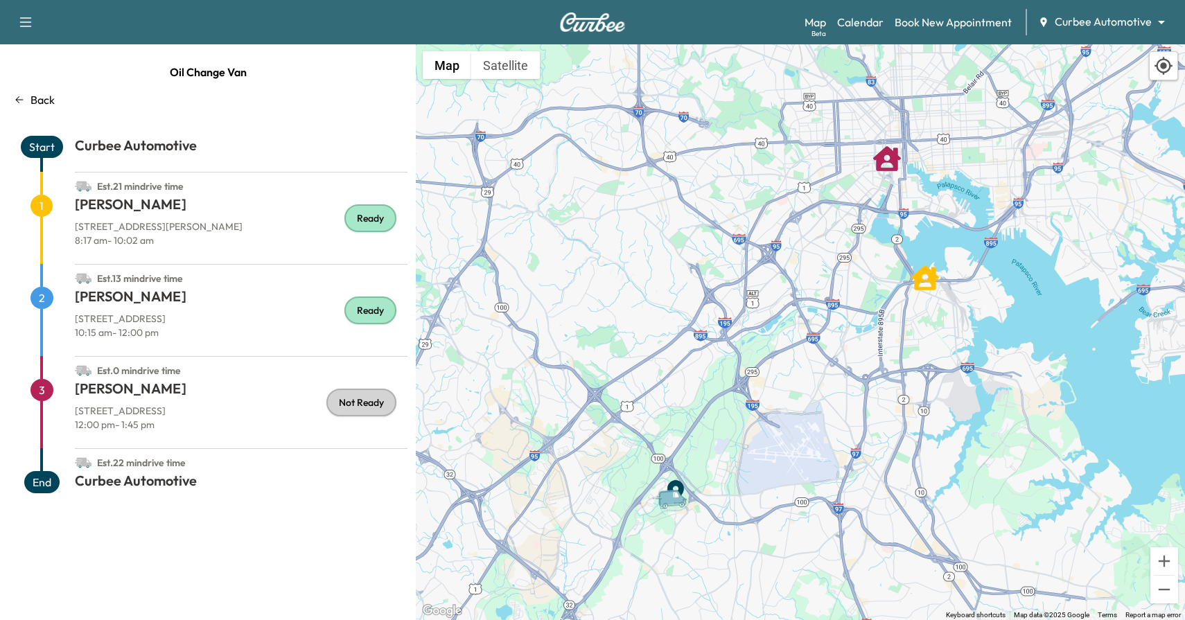
click at [355, 221] on div "Ready" at bounding box center [370, 218] width 52 height 28
click at [305, 231] on p "[STREET_ADDRESS][PERSON_NAME]" at bounding box center [241, 227] width 333 height 14
click at [294, 380] on h1 "[PERSON_NAME]" at bounding box center [241, 391] width 333 height 25
click at [841, 10] on div "Map Beta Calendar Book New Appointment Curbee Automotive ******** ​" at bounding box center [988, 22] width 369 height 26
click at [854, 22] on link "Calendar" at bounding box center [860, 22] width 46 height 17
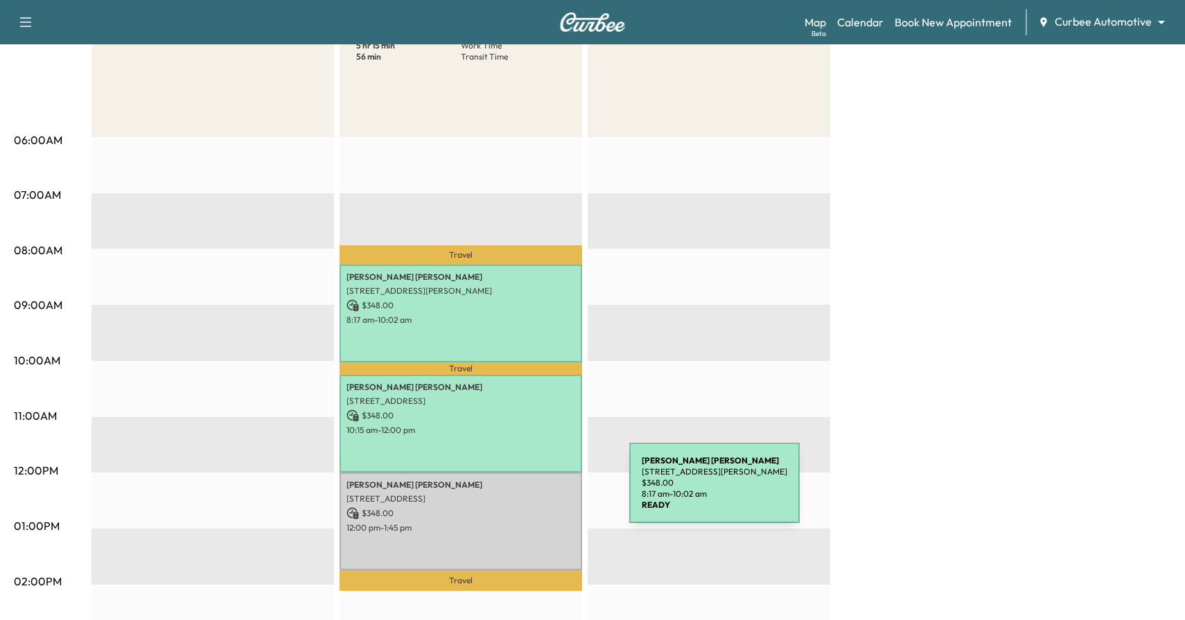
scroll to position [192, 0]
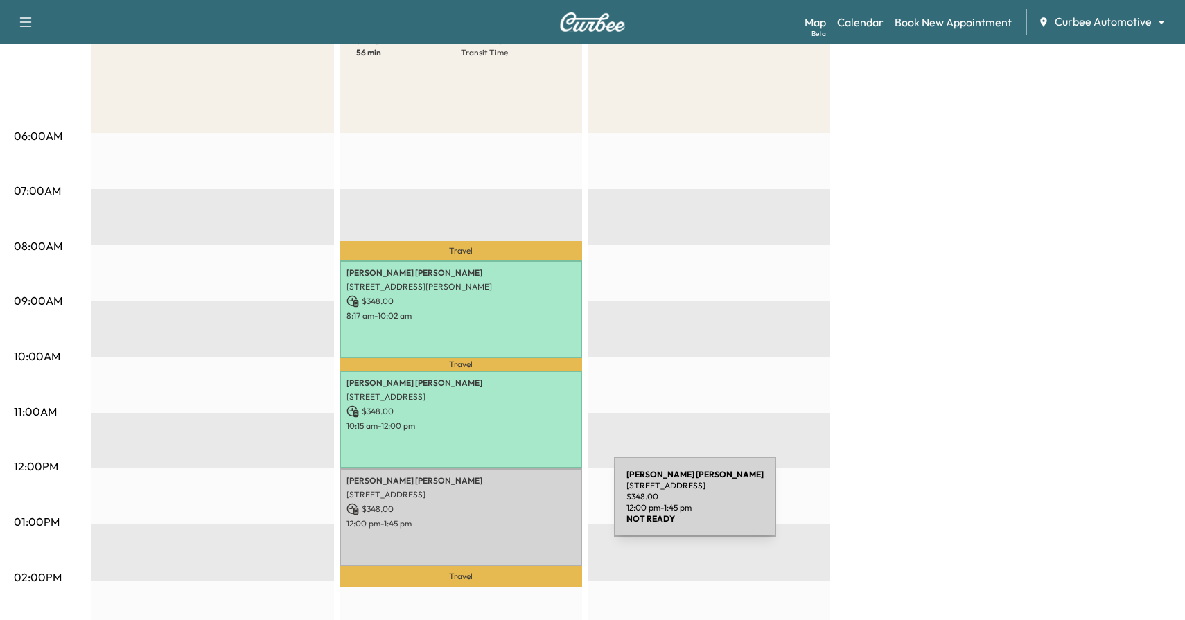
click at [510, 505] on p "$ 348.00" at bounding box center [460, 509] width 229 height 12
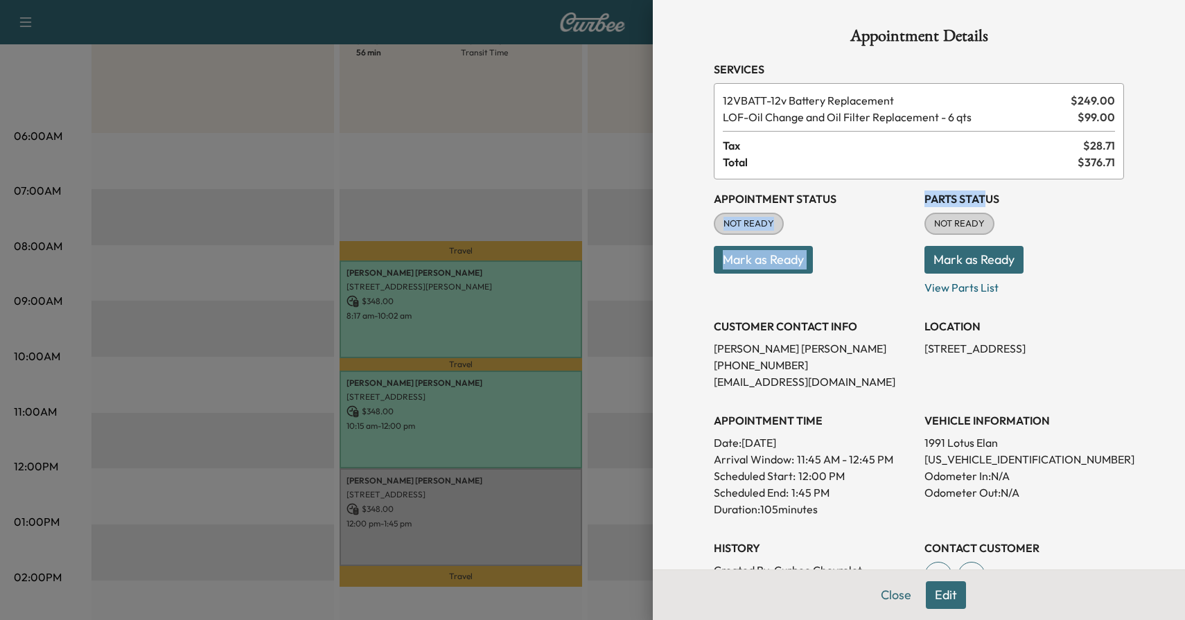
drag, startPoint x: 916, startPoint y: 202, endPoint x: 996, endPoint y: 202, distance: 79.7
click at [996, 202] on div "Appointment Status NOT READY Mark as Ready Parts Status NOT READY Mark as Ready…" at bounding box center [919, 387] width 410 height 416
click at [995, 261] on button "Mark as Ready" at bounding box center [973, 260] width 99 height 28
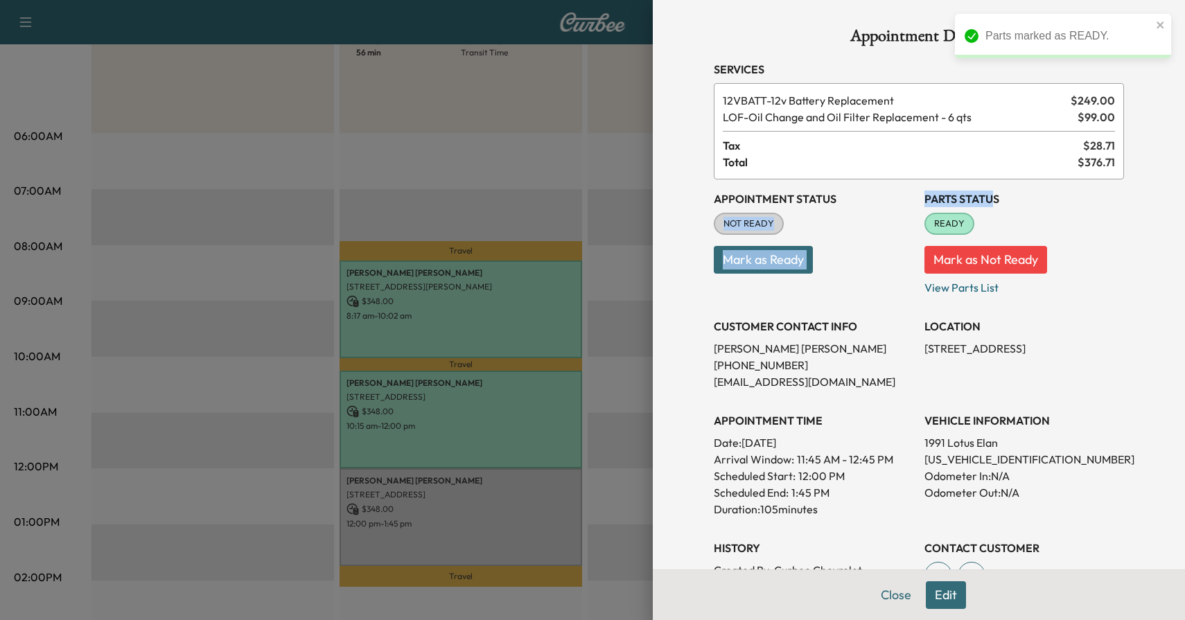
click at [797, 257] on button "Mark as Ready" at bounding box center [763, 260] width 99 height 28
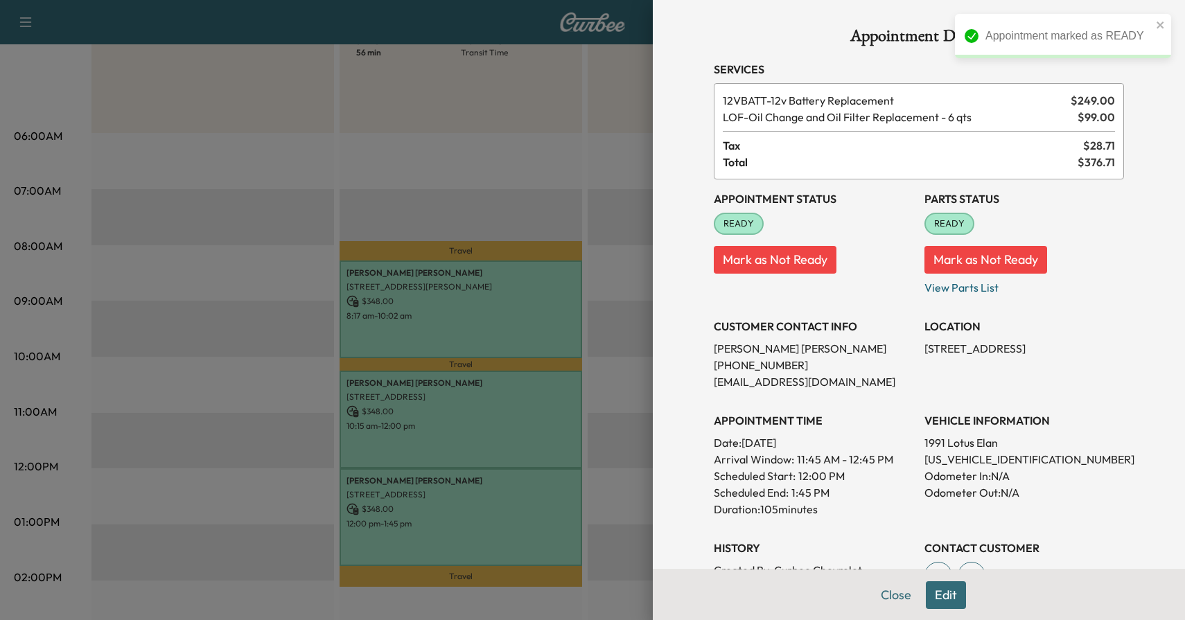
click at [631, 501] on div at bounding box center [592, 310] width 1185 height 620
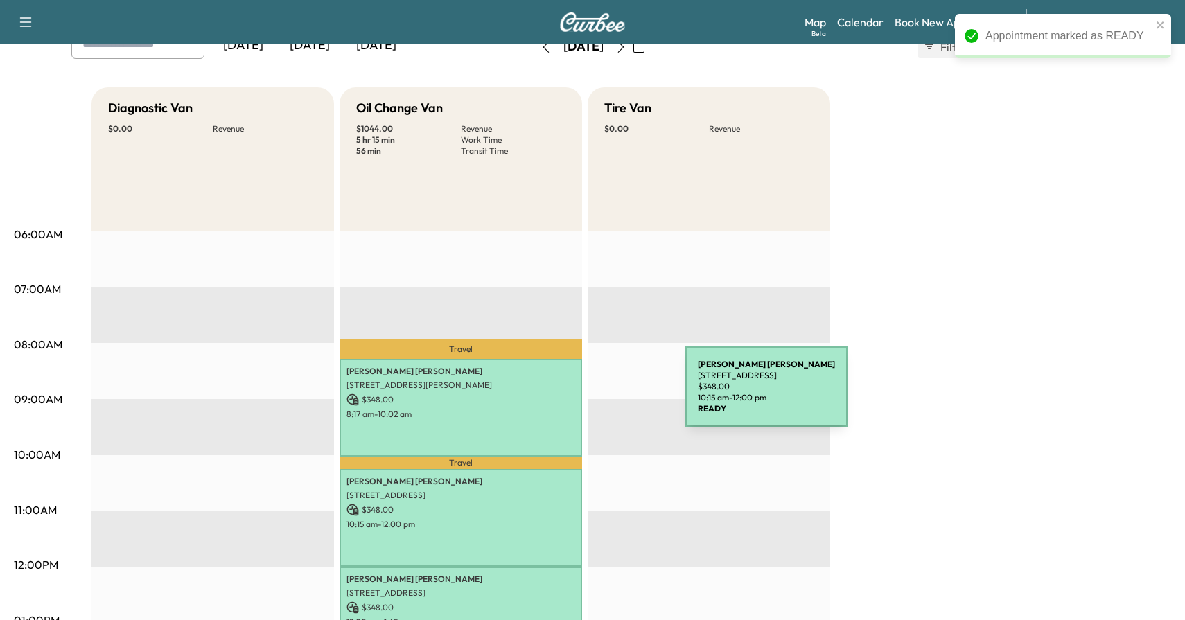
scroll to position [91, 0]
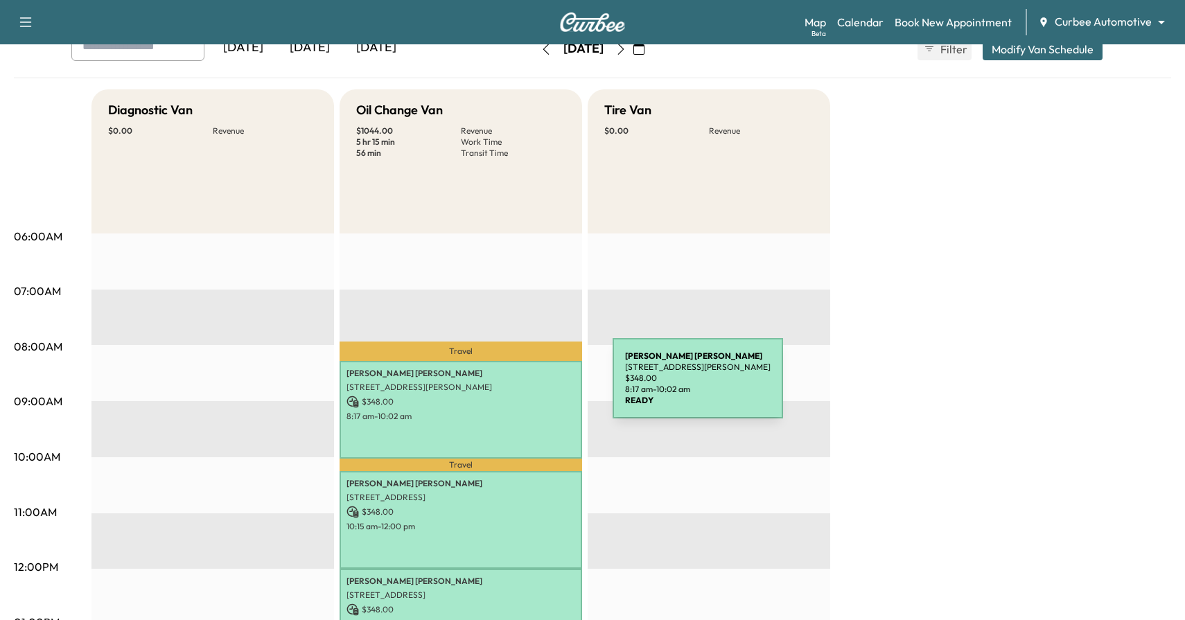
drag, startPoint x: 346, startPoint y: 388, endPoint x: 509, endPoint y: 387, distance: 162.8
click at [509, 387] on p "[STREET_ADDRESS][PERSON_NAME]" at bounding box center [460, 387] width 229 height 11
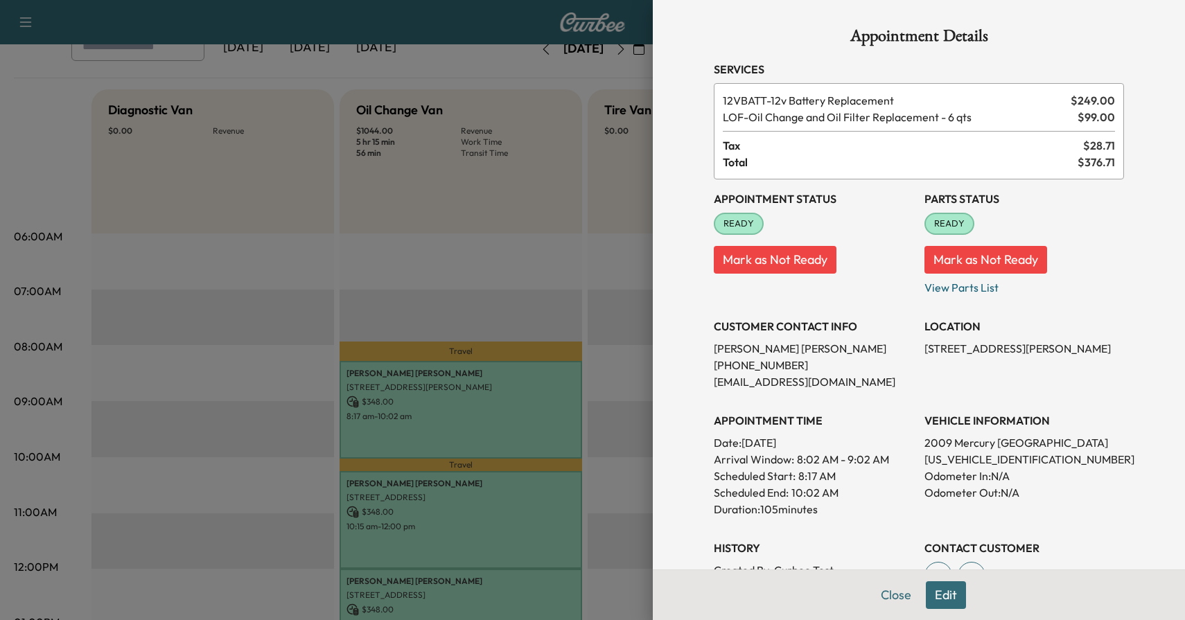
click at [619, 367] on div at bounding box center [592, 310] width 1185 height 620
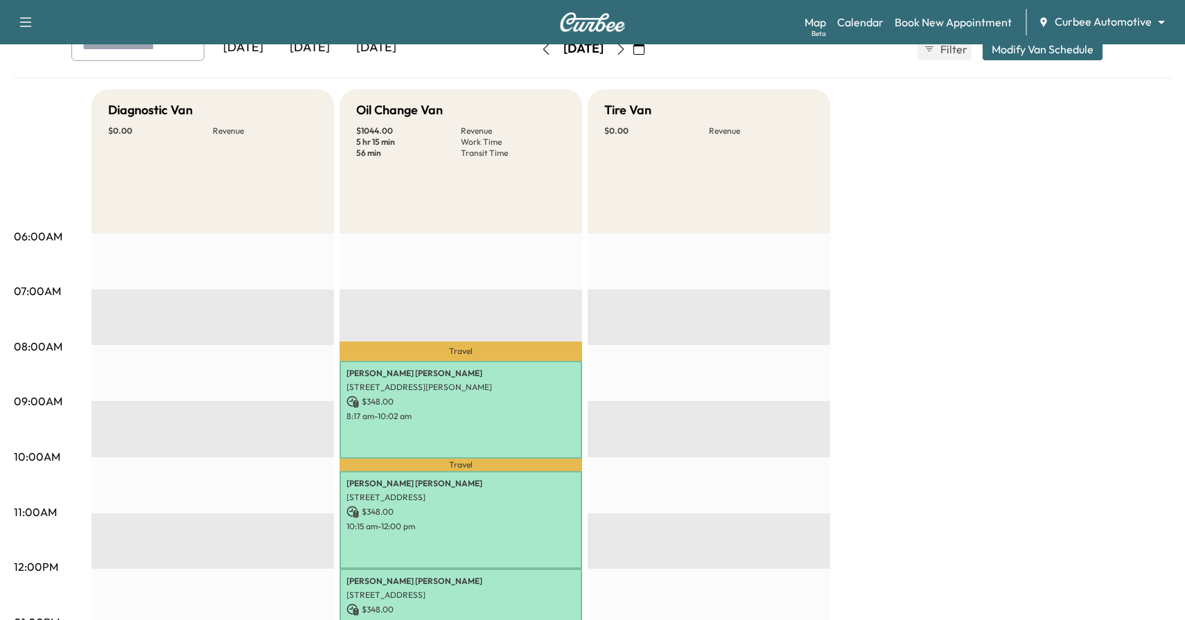
click at [540, 50] on icon "button" at bounding box center [545, 49] width 11 height 11
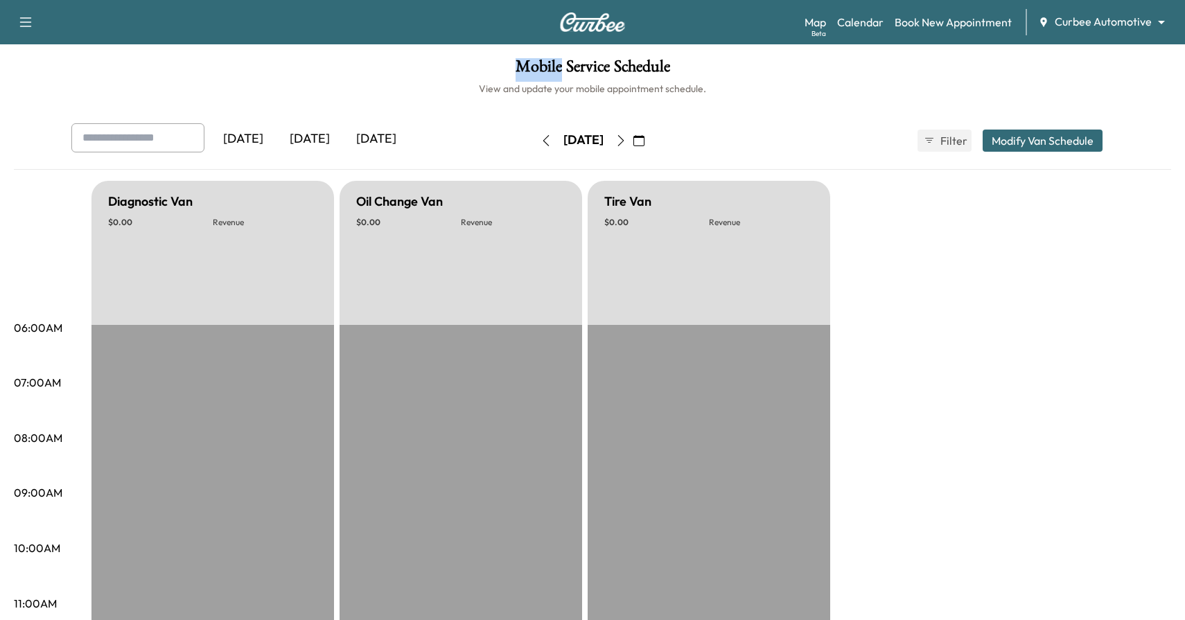
click at [534, 152] on div "[DATE] August 2025 S M T W T F S 27 28 29 30 31 1 2 3 4 5 6 7 8 9 10 11 12 13 1…" at bounding box center [592, 140] width 116 height 44
click at [534, 148] on button "button" at bounding box center [546, 141] width 24 height 22
click at [540, 143] on icon "button" at bounding box center [545, 140] width 11 height 11
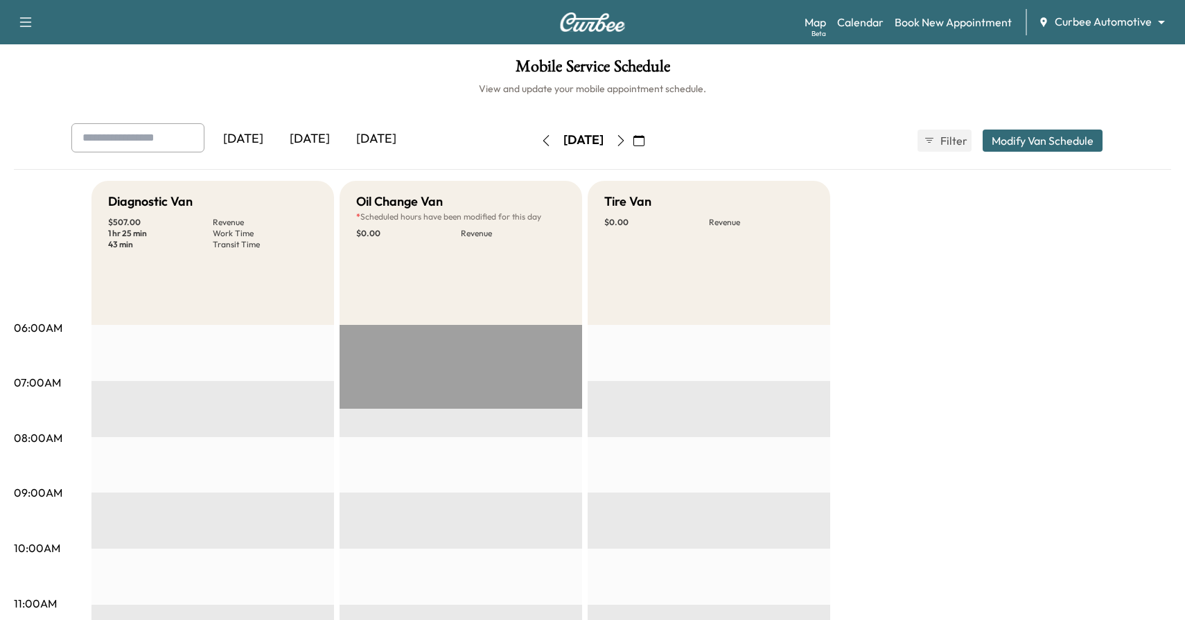
scroll to position [293, 0]
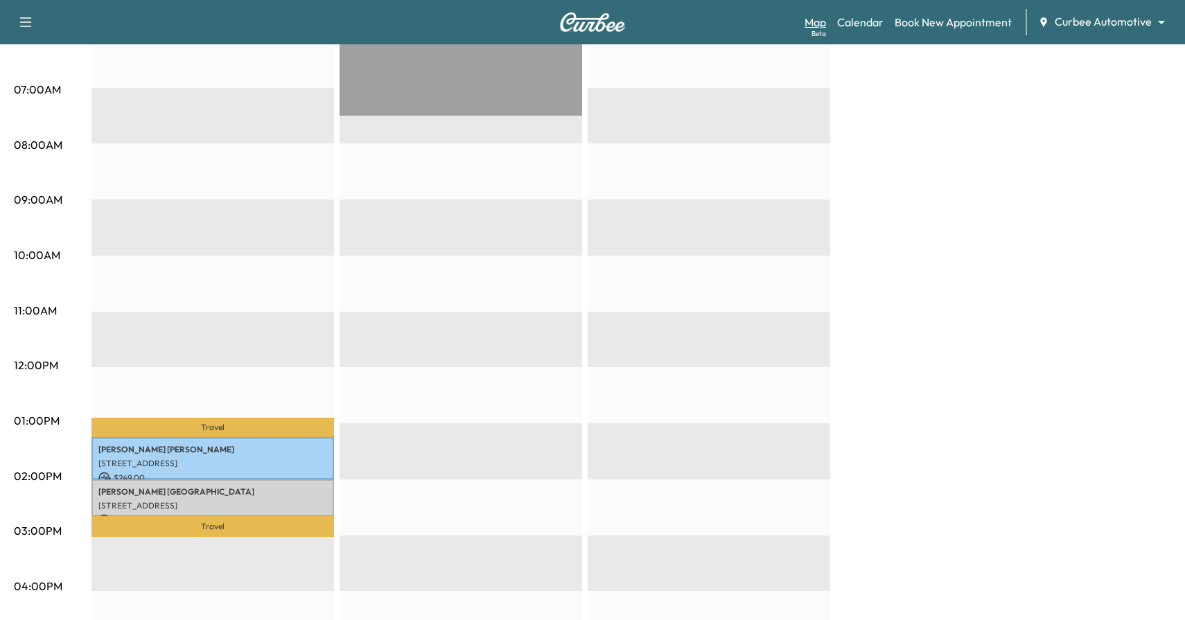
click at [822, 26] on link "Map Beta" at bounding box center [814, 22] width 21 height 17
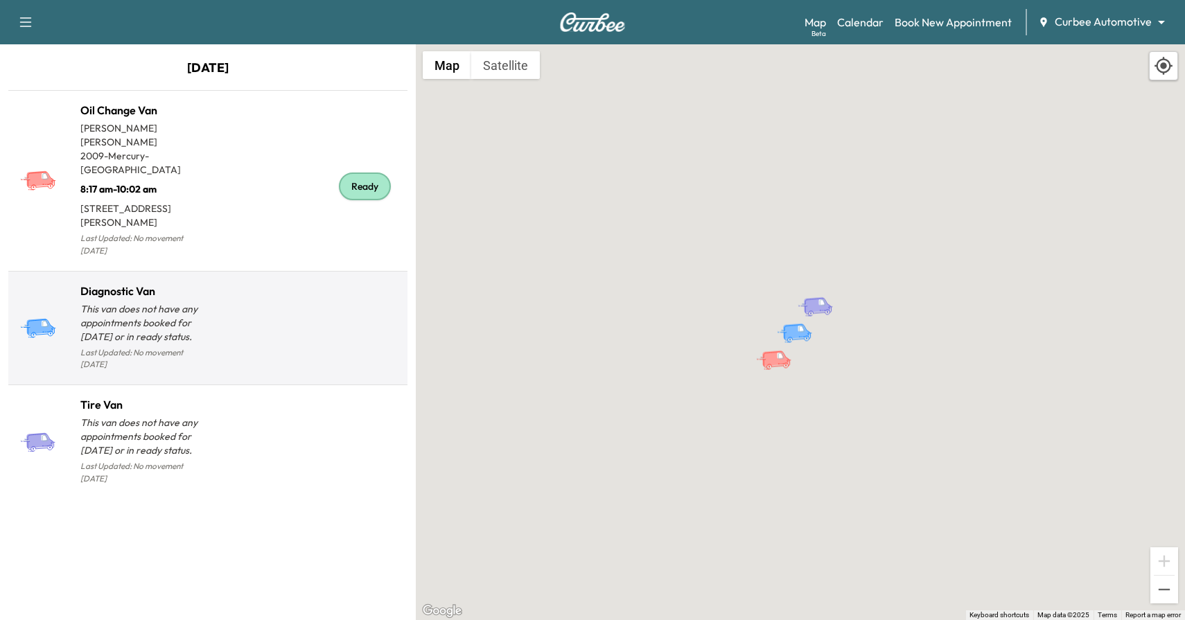
click at [193, 302] on p "This van does not have any appointments booked for [DATE] or in ready status." at bounding box center [143, 323] width 127 height 42
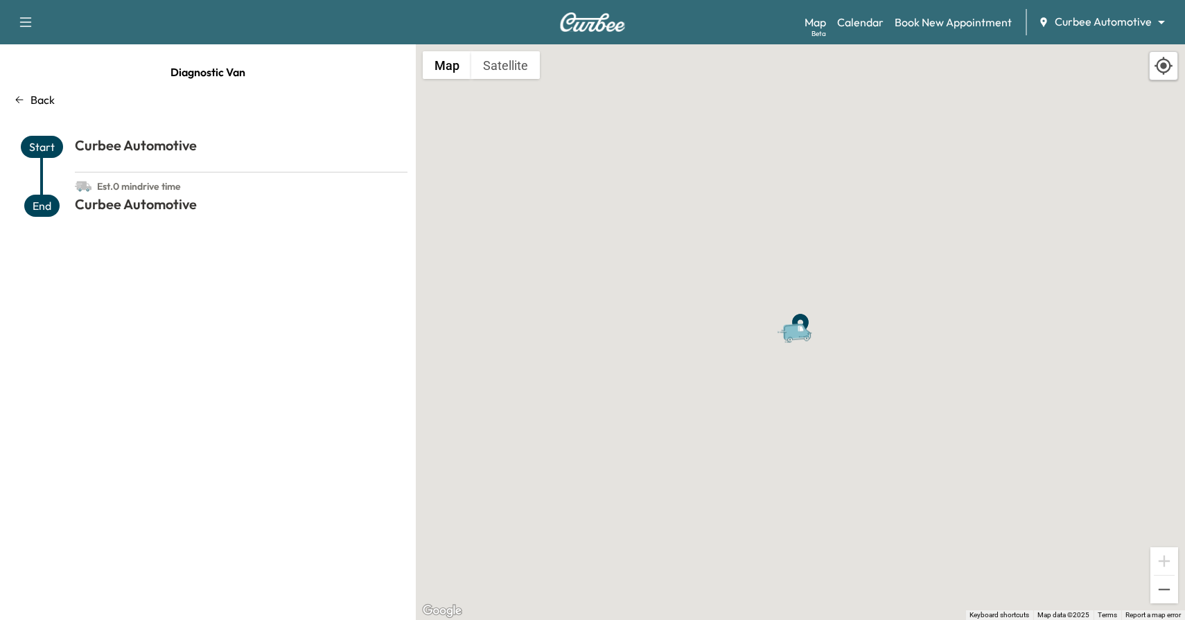
click at [24, 109] on div "Diagnostic Van Back Start Curbee Automotive Est. 0 min drive time End Curbee Au…" at bounding box center [208, 332] width 416 height 576
click at [19, 98] on icon at bounding box center [19, 99] width 11 height 11
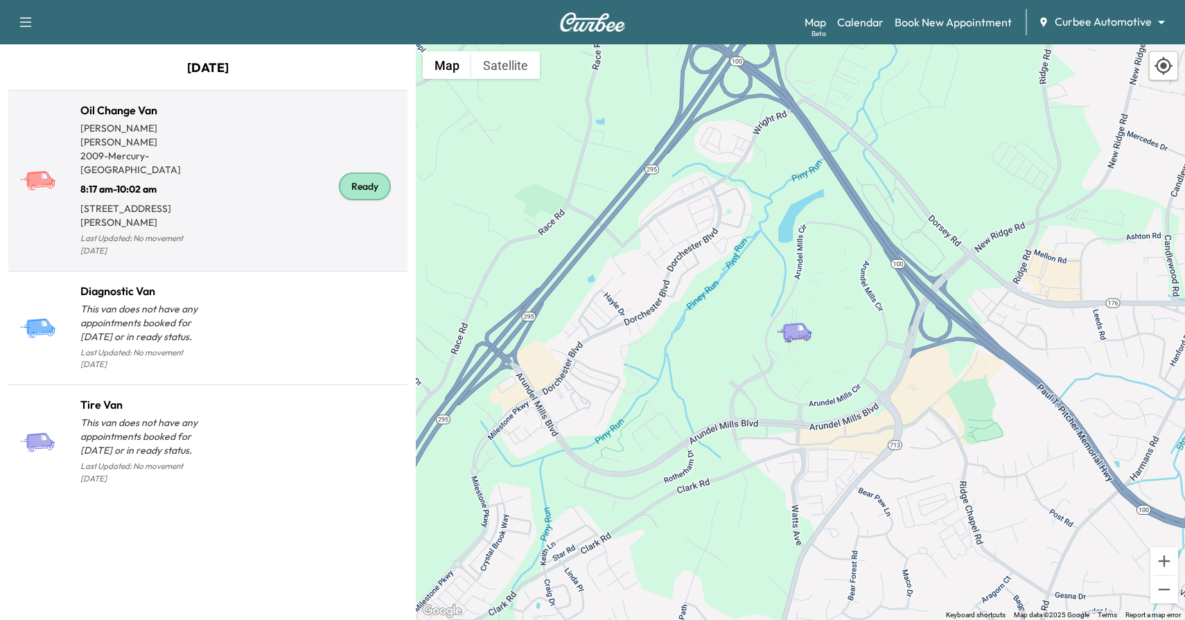
click at [204, 196] on p "[STREET_ADDRESS][PERSON_NAME]" at bounding box center [143, 212] width 127 height 33
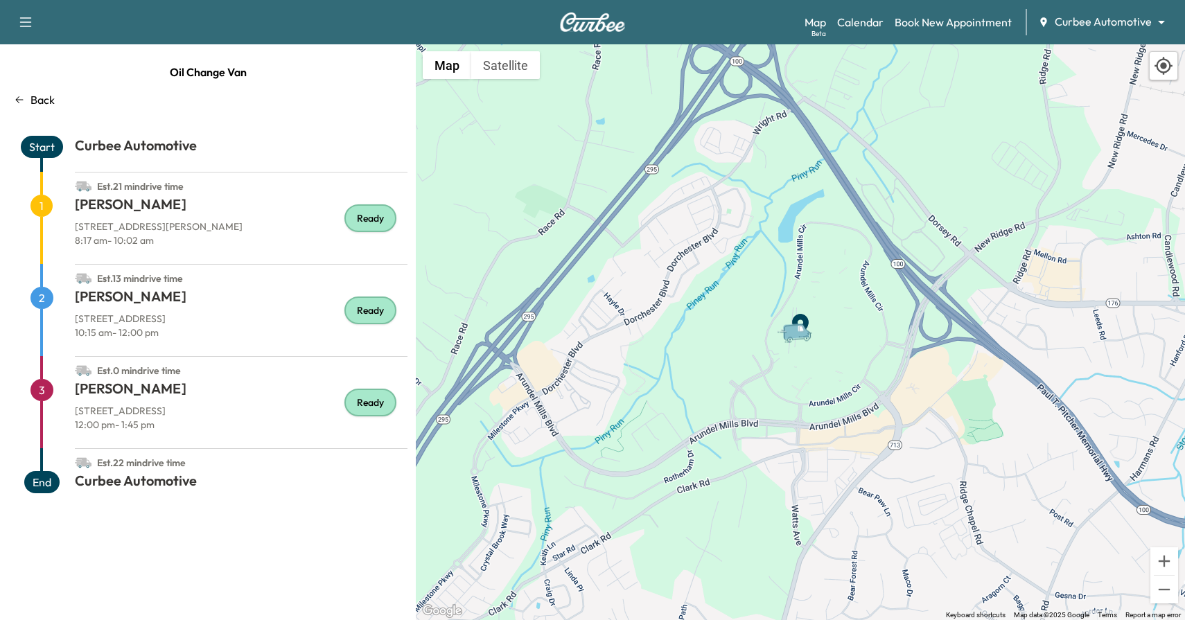
click at [303, 210] on h1 "[PERSON_NAME]" at bounding box center [241, 207] width 333 height 25
click at [852, 25] on link "Calendar" at bounding box center [860, 22] width 46 height 17
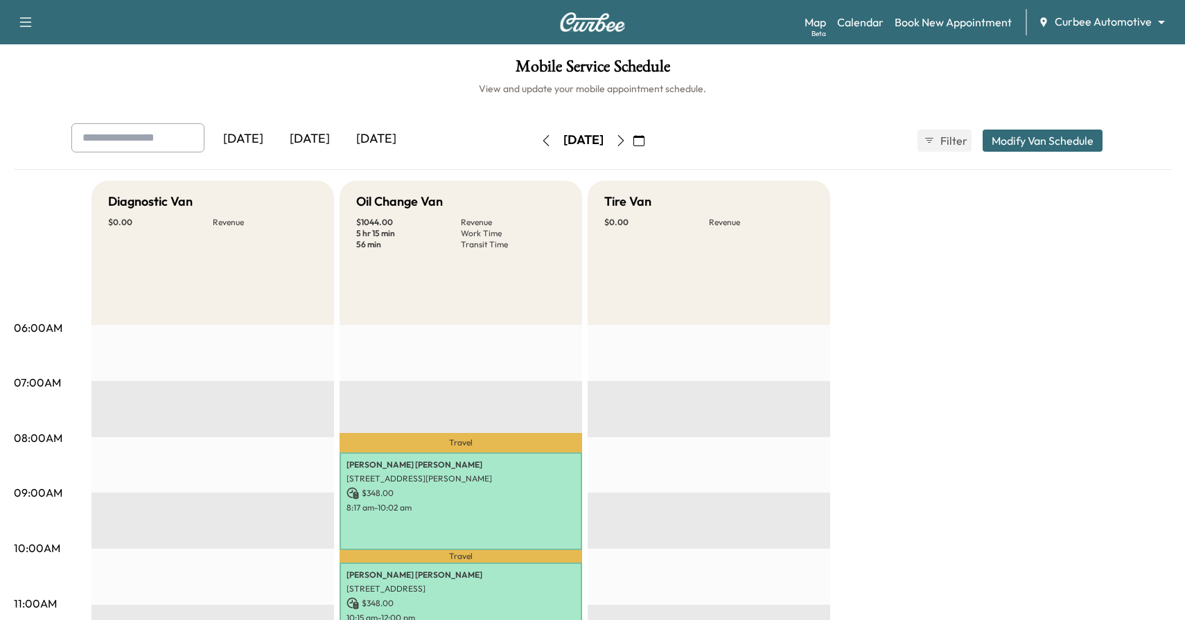
click at [805, 30] on div "Support Log Out Map Beta Calendar Book New Appointment Curbee Automotive ******…" at bounding box center [592, 22] width 1185 height 44
click at [815, 25] on link "Map Beta" at bounding box center [814, 22] width 21 height 17
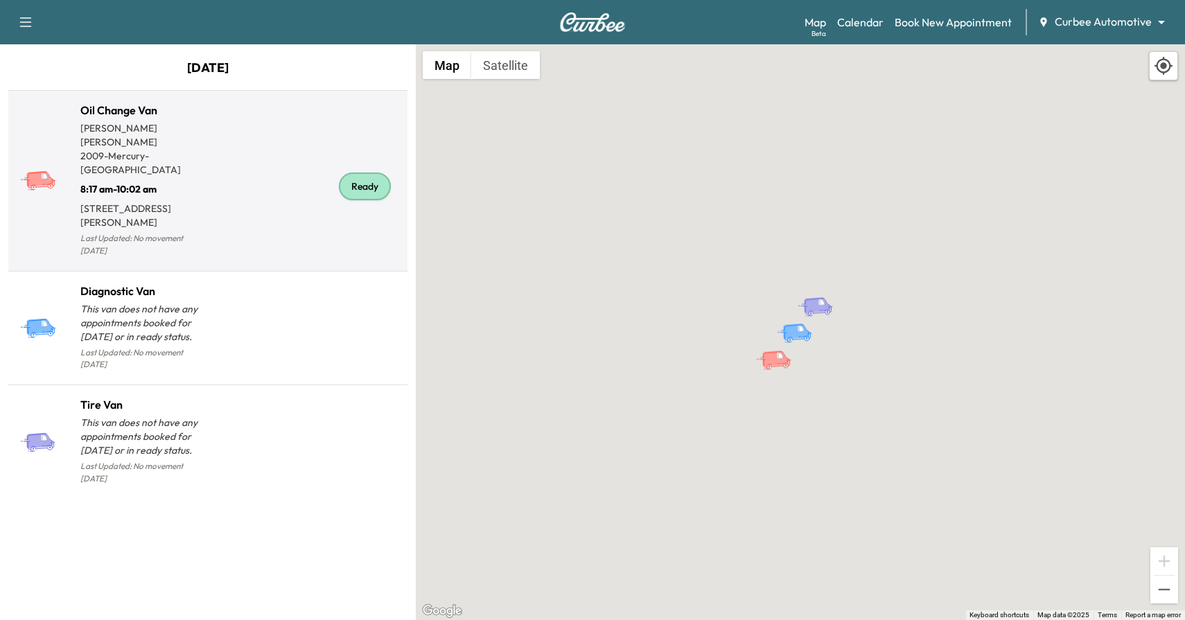
click at [245, 156] on div "Ready" at bounding box center [305, 186] width 194 height 147
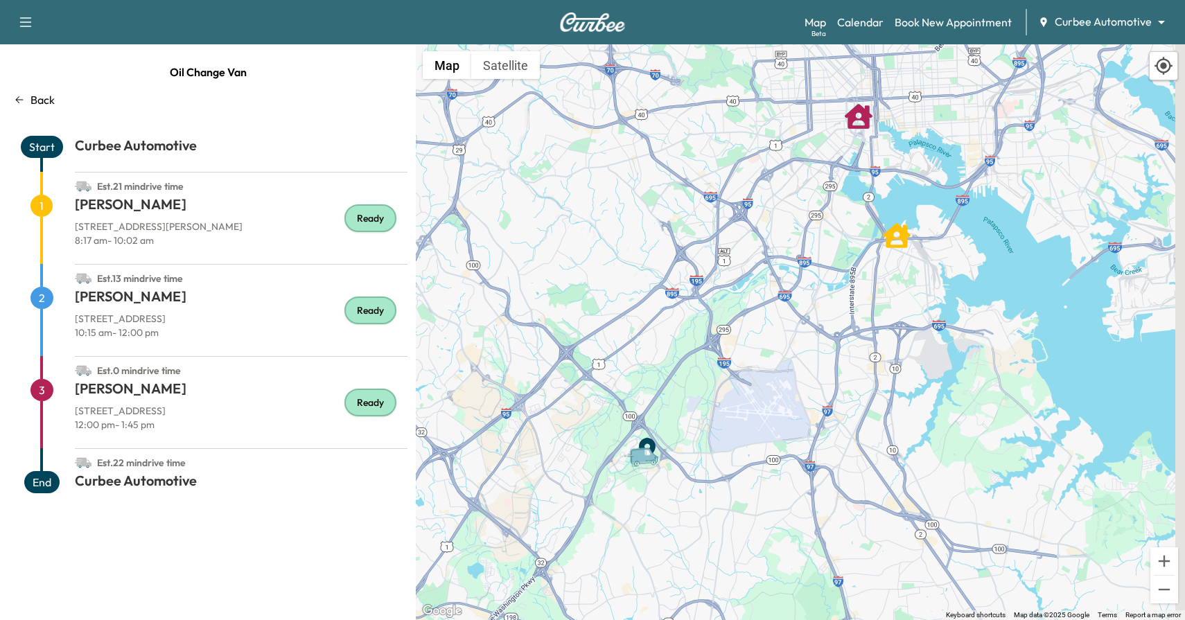
drag, startPoint x: 1059, startPoint y: 107, endPoint x: 894, endPoint y: 233, distance: 207.5
click at [895, 233] on icon "Chris Ames" at bounding box center [897, 235] width 28 height 25
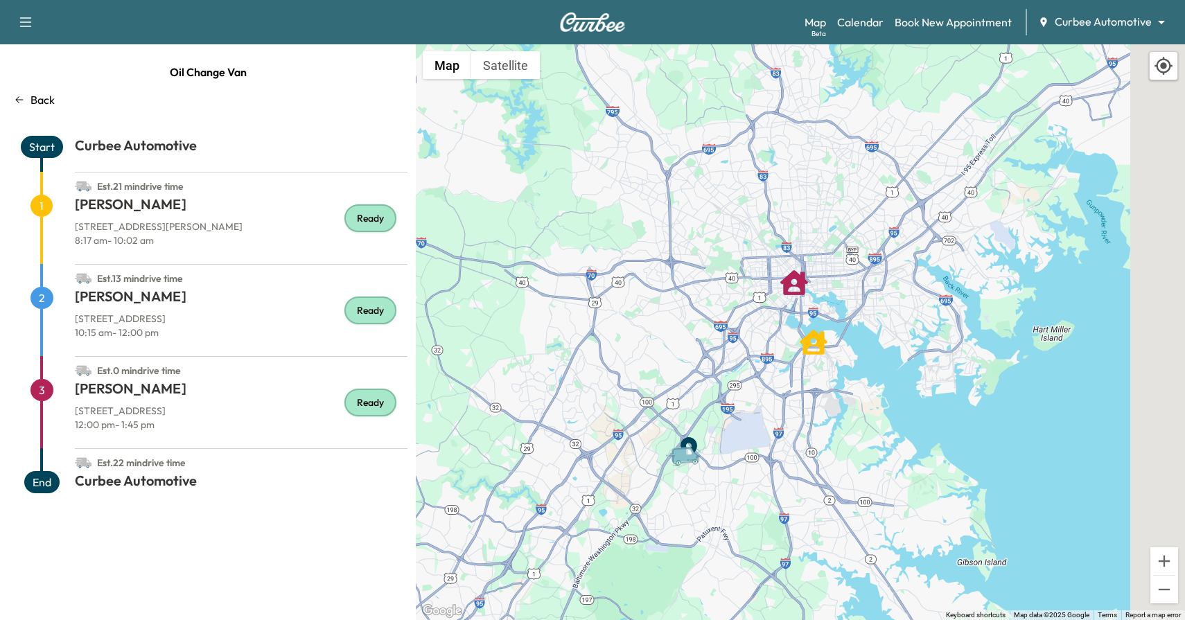
drag, startPoint x: 913, startPoint y: 288, endPoint x: 842, endPoint y: 368, distance: 107.0
click at [842, 368] on div "To activate drag with keyboard, press Alt + Enter. Once in keyboard drag state,…" at bounding box center [800, 332] width 769 height 576
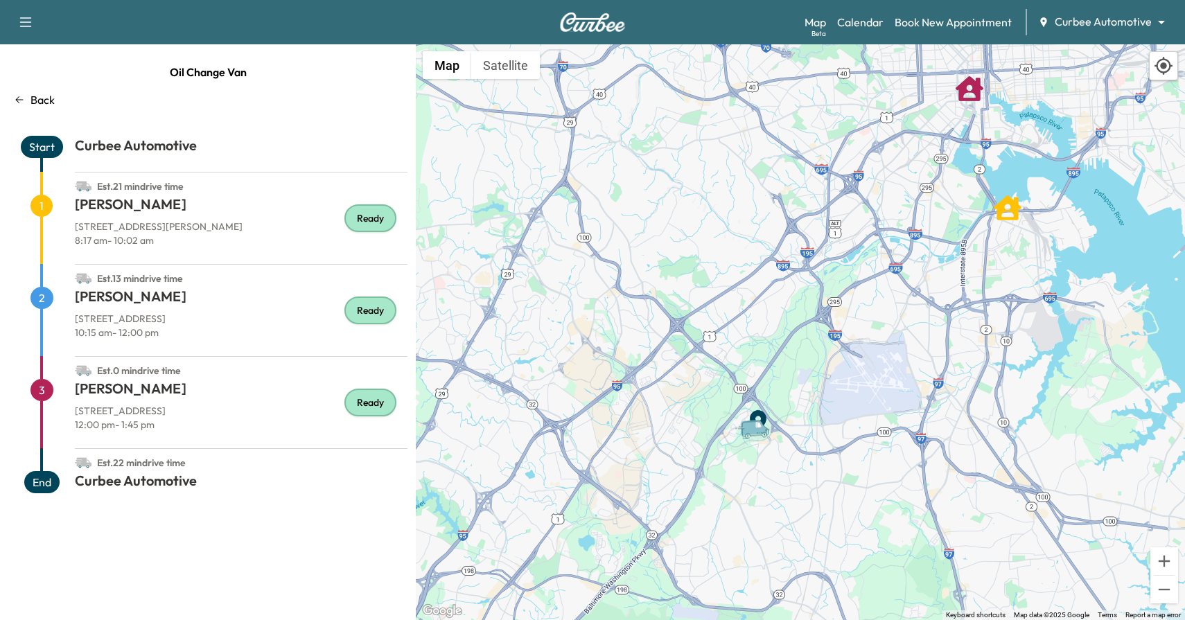
click at [46, 98] on p "Back" at bounding box center [42, 99] width 24 height 17
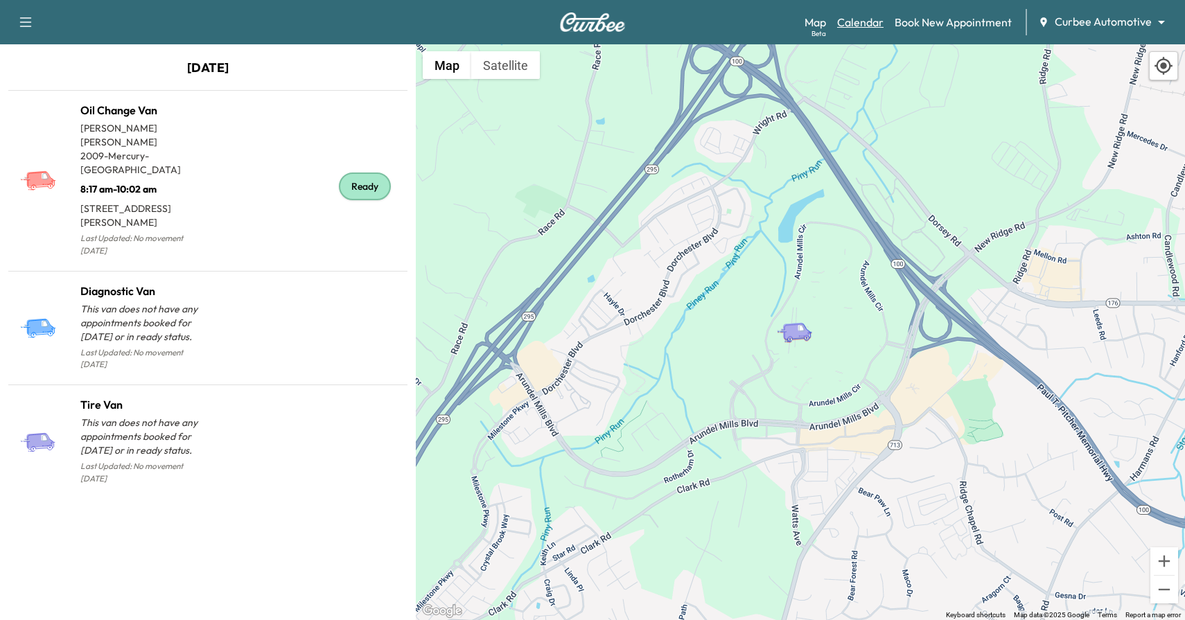
click at [873, 14] on link "Calendar" at bounding box center [860, 22] width 46 height 17
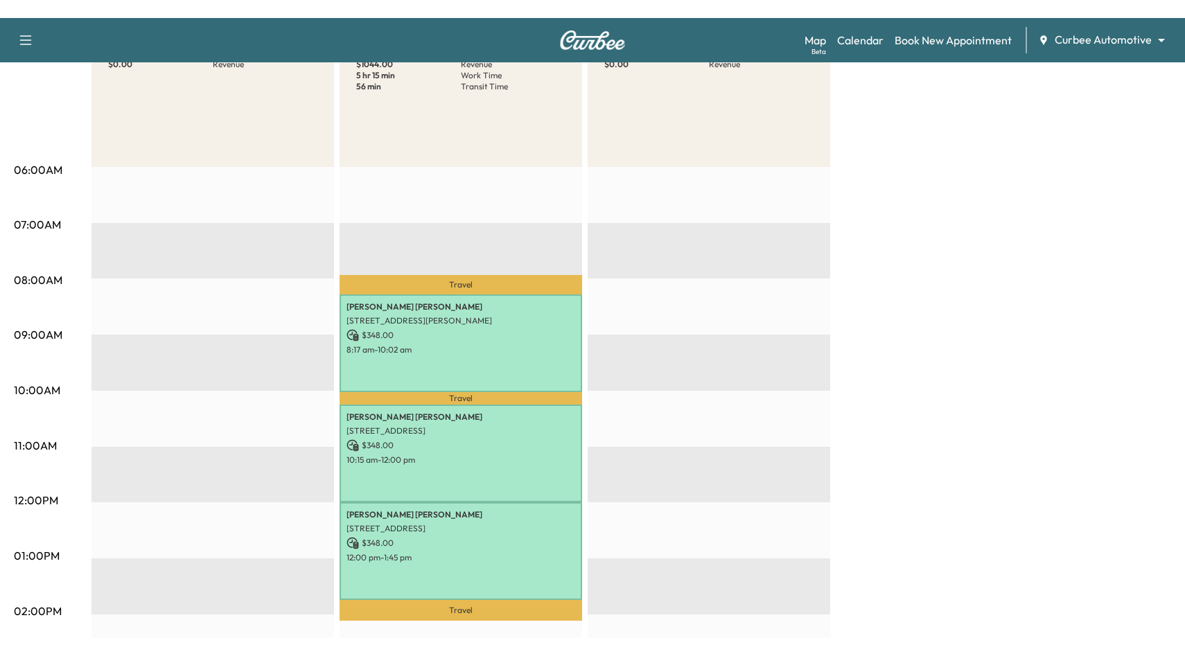
scroll to position [195, 0]
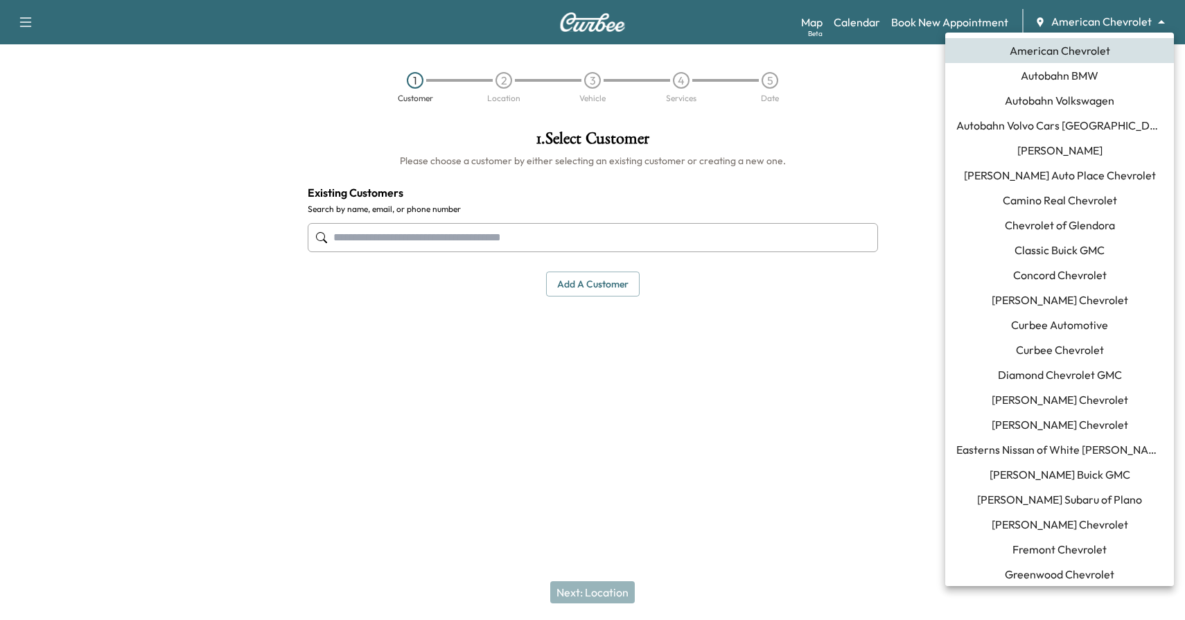
click at [1114, 19] on body "Support Log Out Map Beta Calendar Book New Appointment American Chevrolet *****…" at bounding box center [592, 310] width 1185 height 620
click at [1073, 320] on span "Curbee Automotive" at bounding box center [1059, 325] width 97 height 17
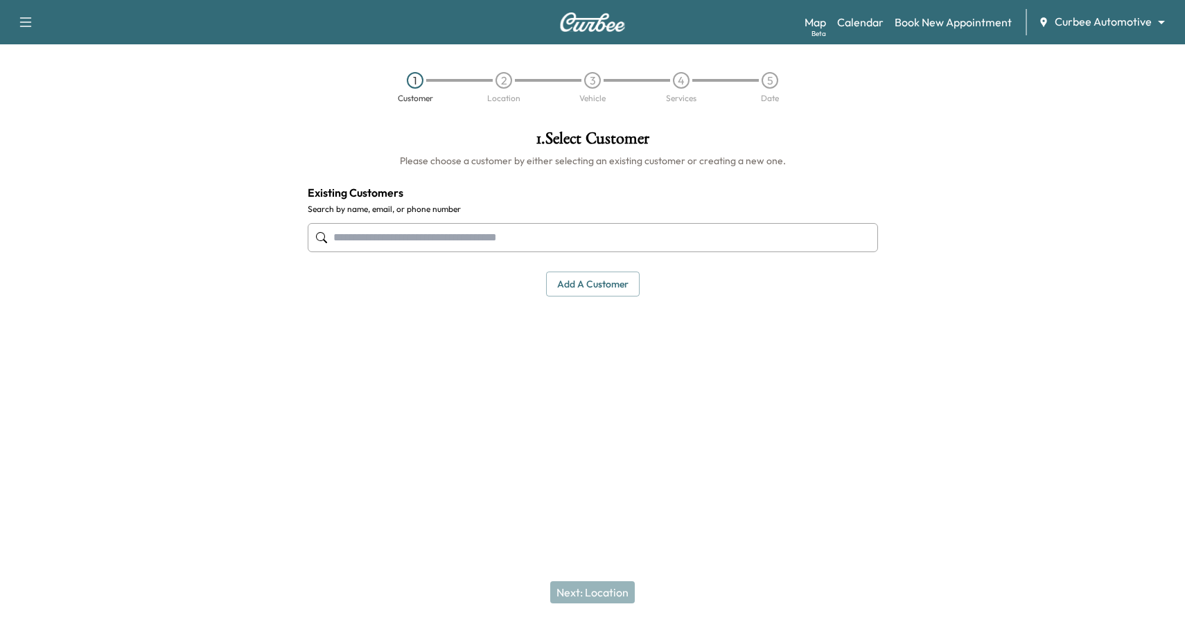
click at [558, 242] on input "text" at bounding box center [593, 237] width 570 height 29
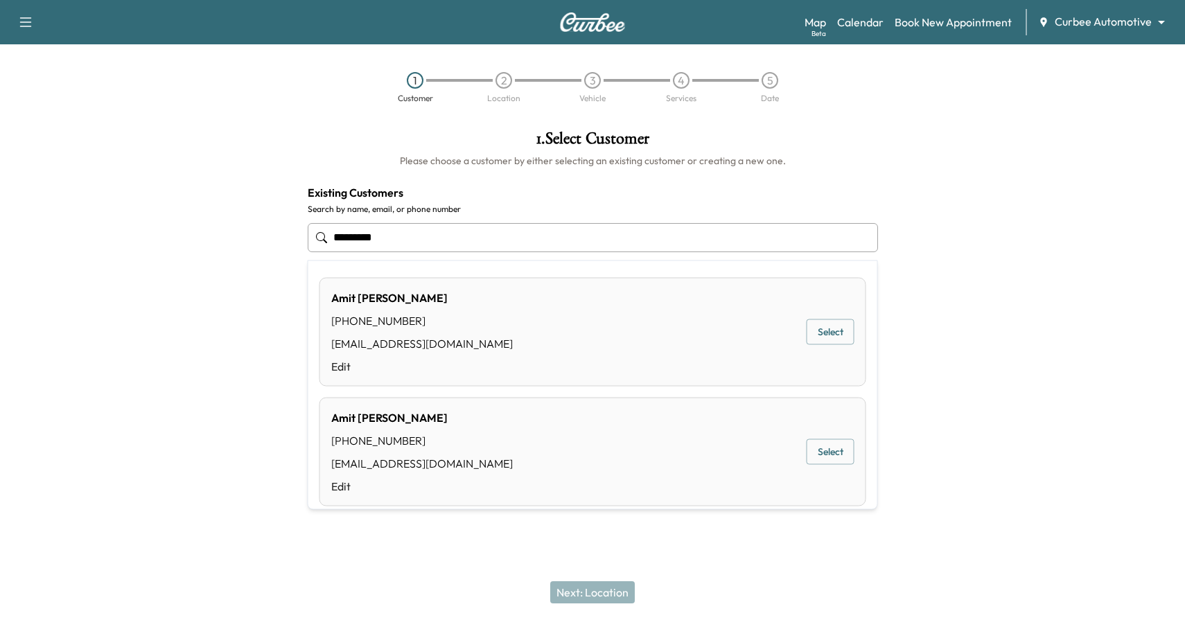
scroll to position [14, 0]
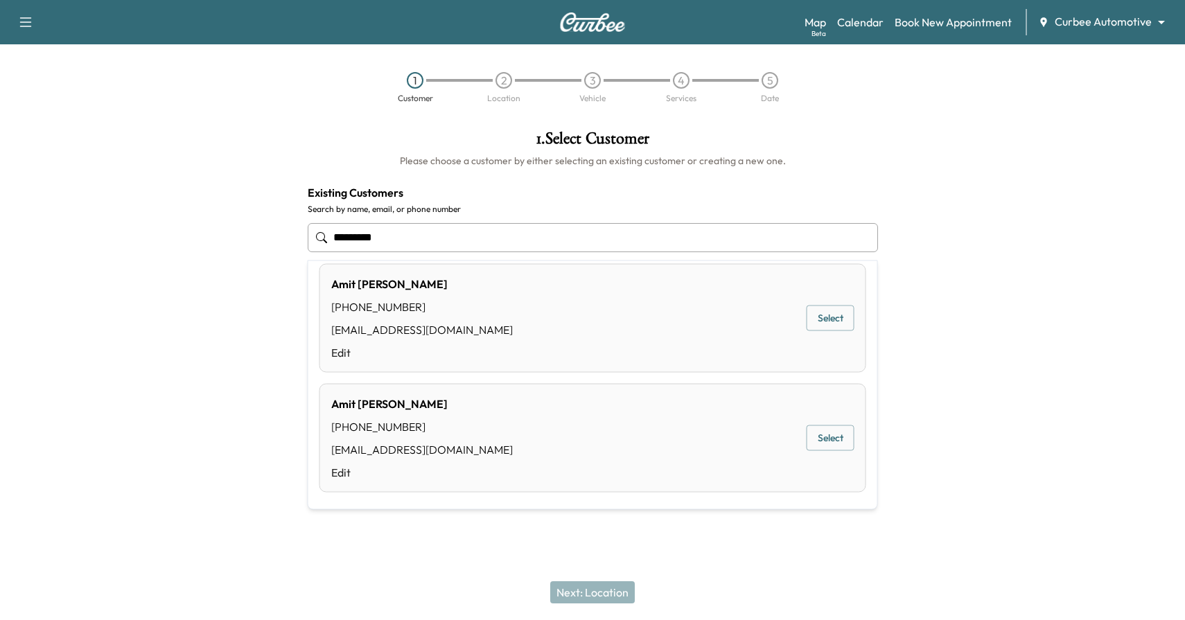
click at [818, 322] on button "Select" at bounding box center [830, 319] width 48 height 26
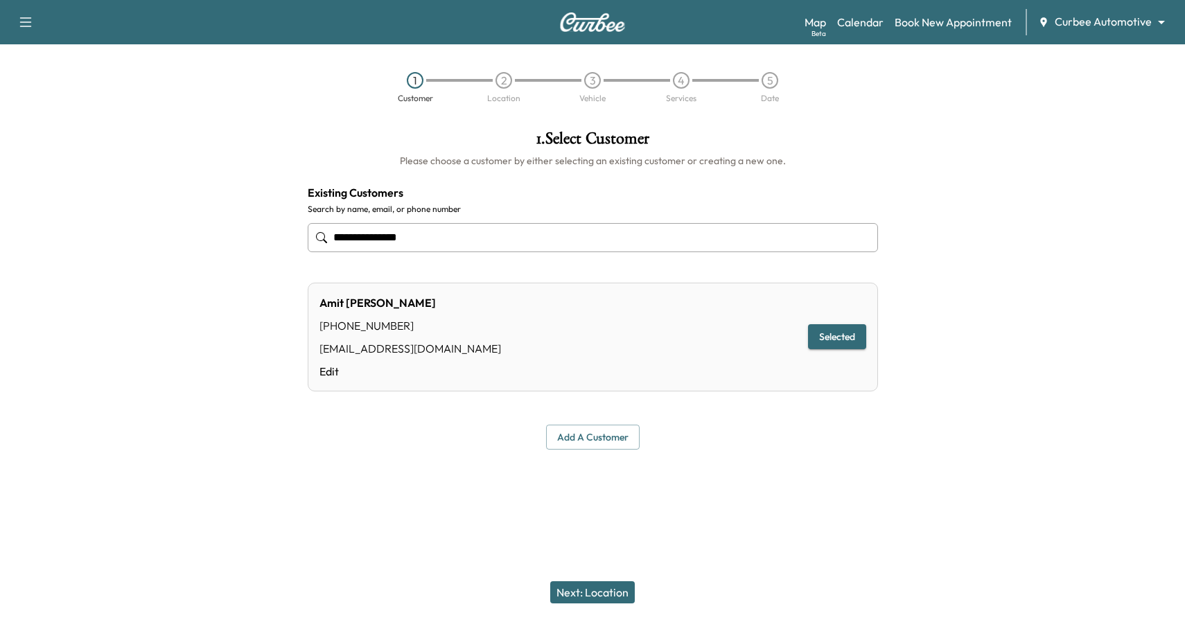
type input "**********"
click at [597, 590] on button "Next: Location" at bounding box center [592, 592] width 85 height 22
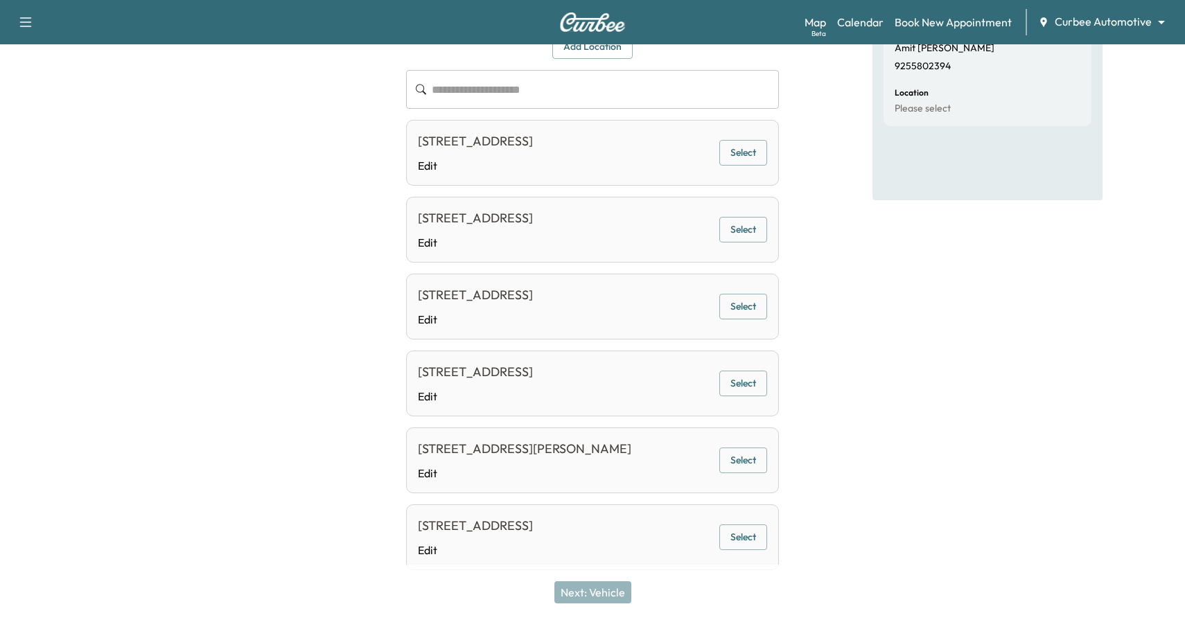
scroll to position [96, 0]
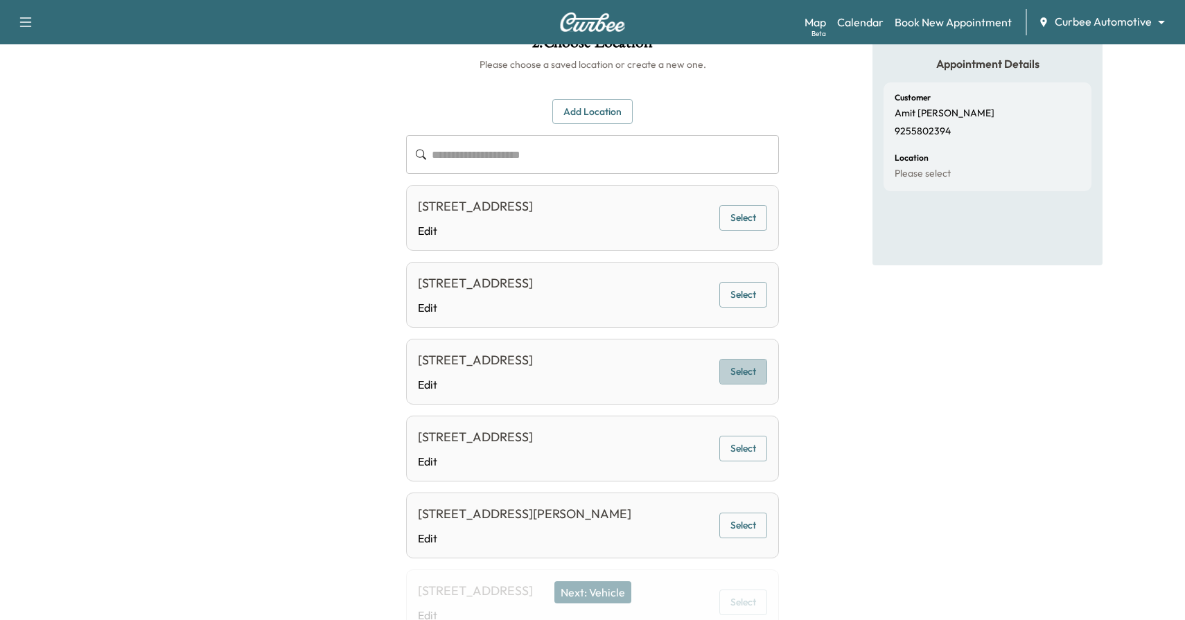
click at [749, 375] on button "Select" at bounding box center [743, 372] width 48 height 26
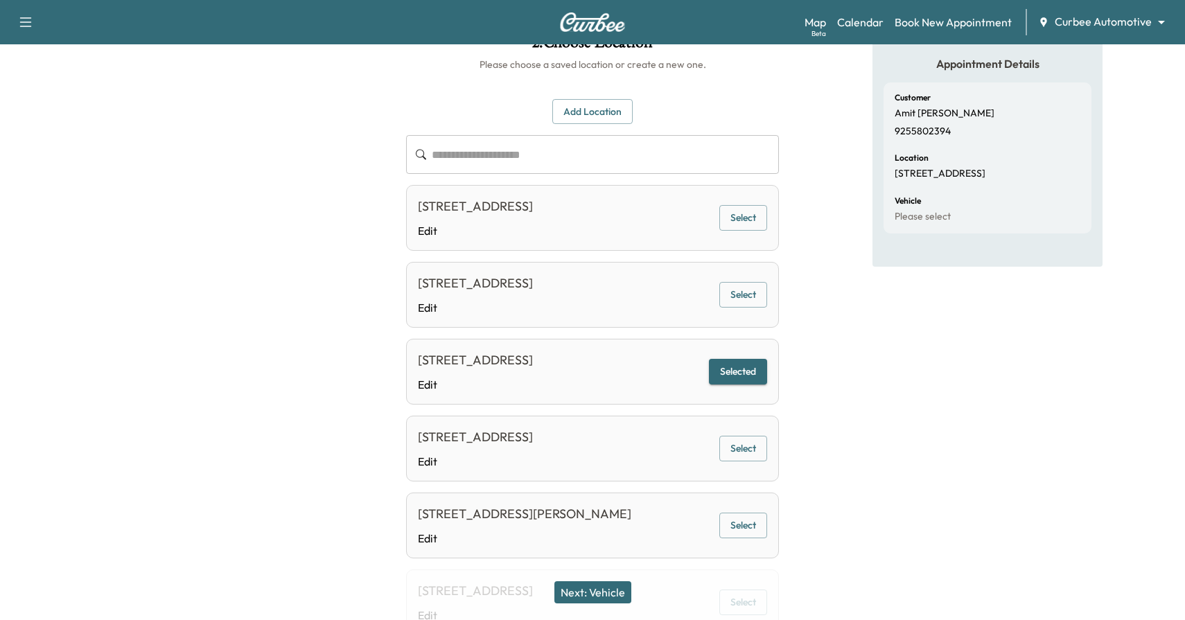
click at [602, 590] on button "Next: Vehicle" at bounding box center [592, 592] width 77 height 22
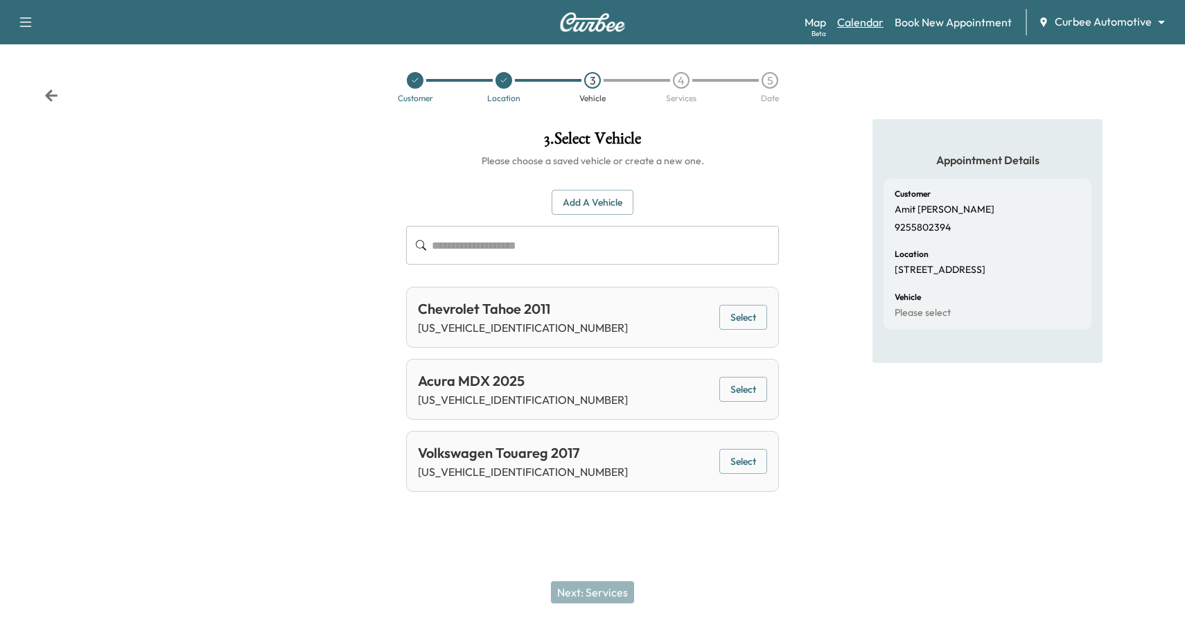
click at [875, 21] on link "Calendar" at bounding box center [860, 22] width 46 height 17
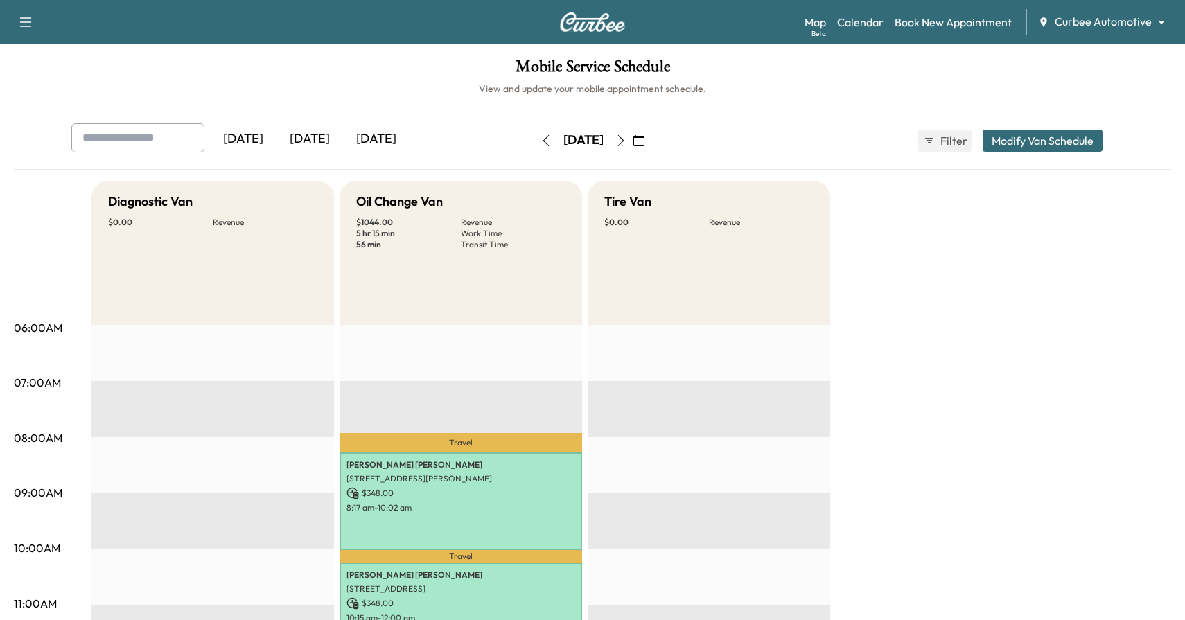
click at [633, 146] on button "button" at bounding box center [621, 141] width 24 height 22
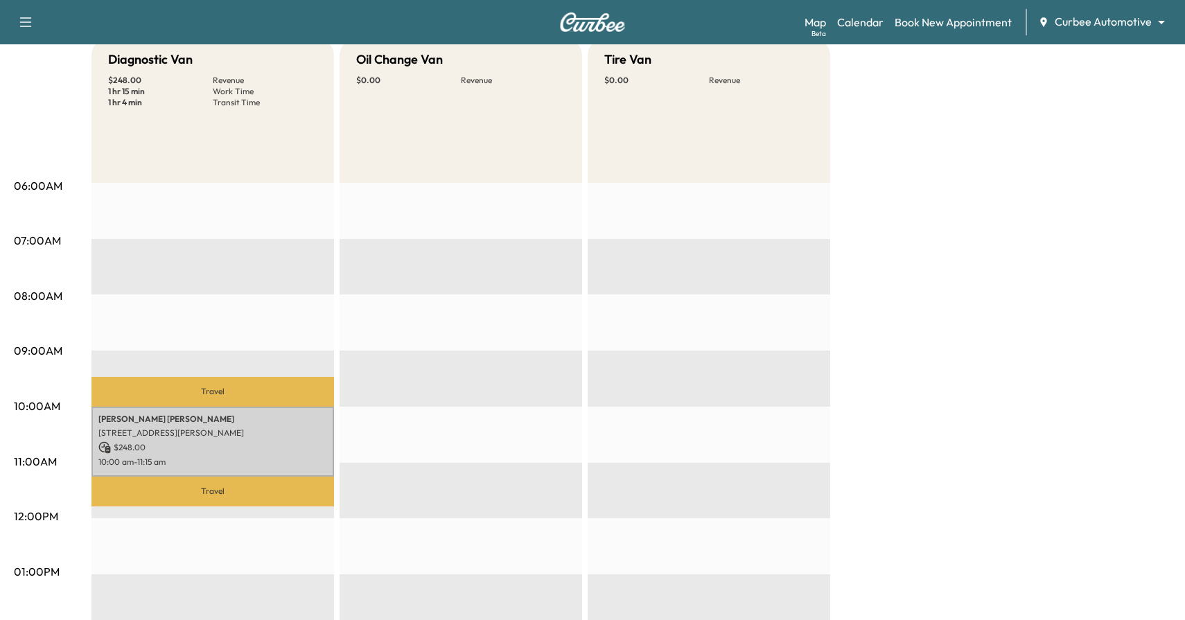
scroll to position [173, 0]
